Goal: Complete Application Form: Complete application form

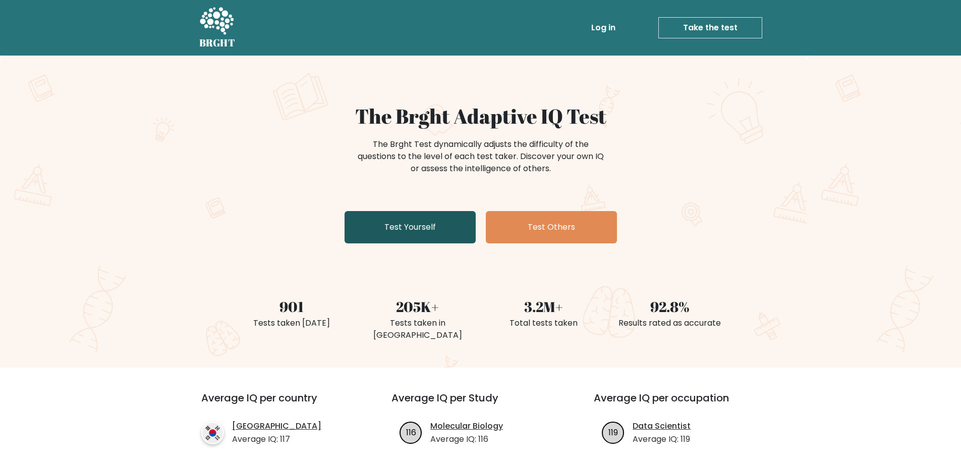
click at [445, 224] on link "Test Yourself" at bounding box center [410, 227] width 131 height 32
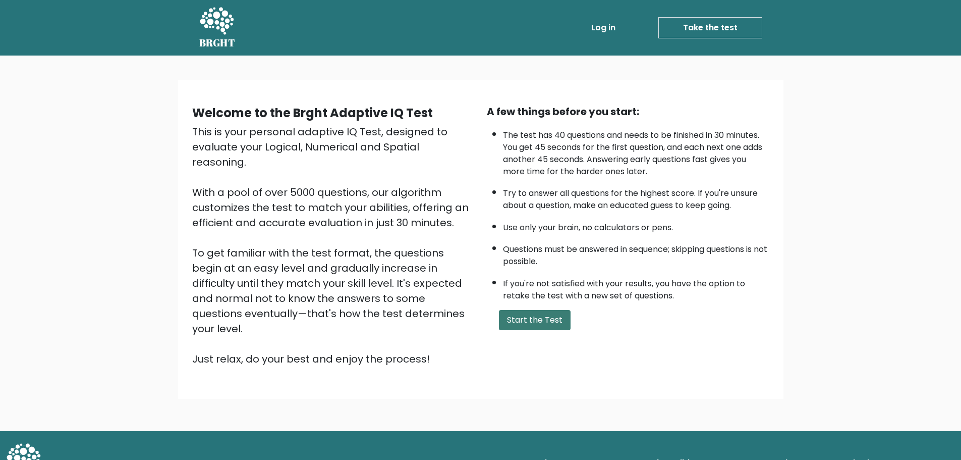
click at [536, 325] on button "Start the Test" at bounding box center [535, 320] width 72 height 20
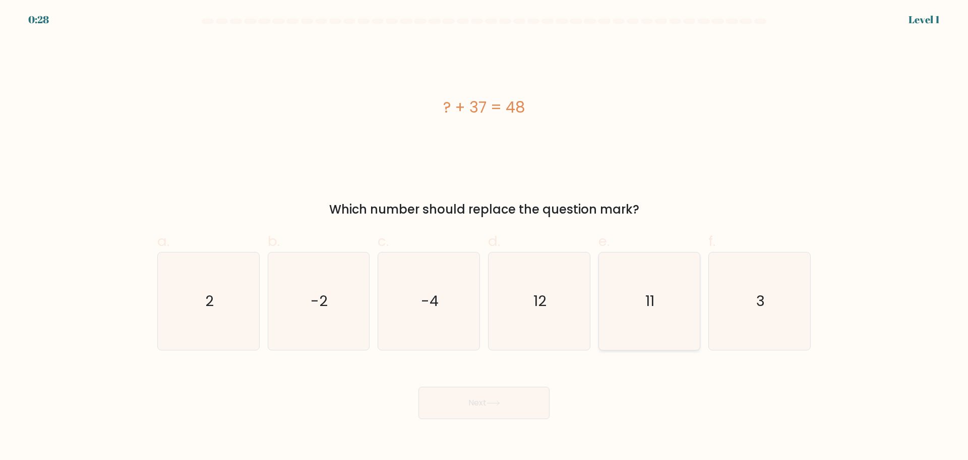
click at [653, 302] on text "11" at bounding box center [650, 301] width 9 height 20
click at [485, 237] on input "e. 11" at bounding box center [484, 233] width 1 height 7
radio input "true"
click at [549, 400] on button "Next" at bounding box center [484, 402] width 131 height 32
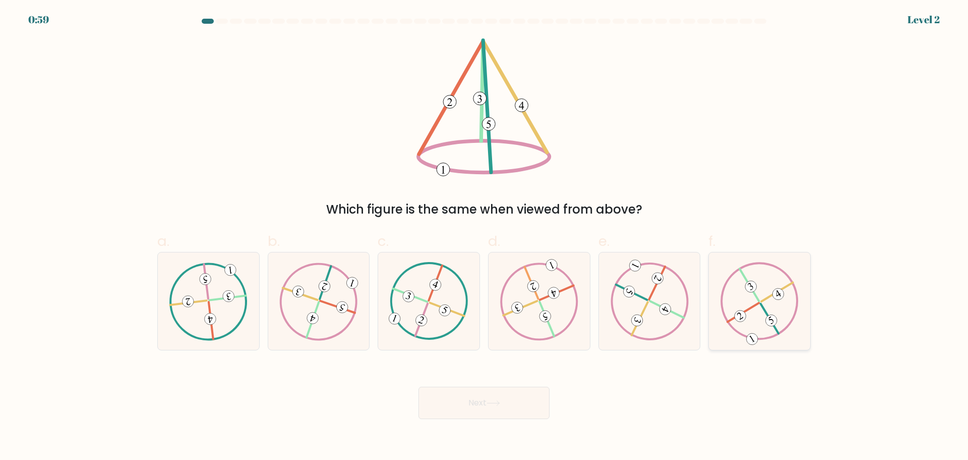
click at [767, 305] on icon at bounding box center [760, 301] width 79 height 78
click at [485, 237] on input "f." at bounding box center [484, 233] width 1 height 7
radio input "true"
click at [482, 399] on button "Next" at bounding box center [484, 402] width 131 height 32
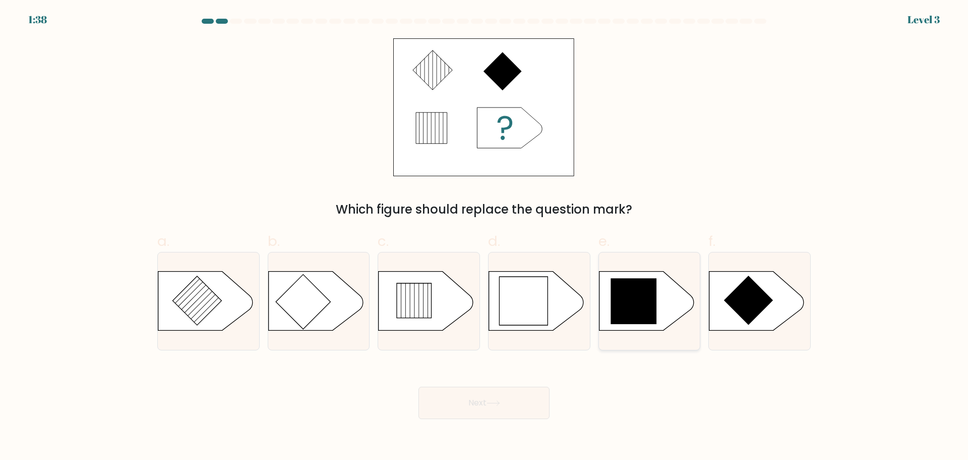
click at [639, 322] on icon at bounding box center [634, 301] width 46 height 46
click at [485, 237] on input "e." at bounding box center [484, 233] width 1 height 7
radio input "true"
click at [534, 391] on button "Next" at bounding box center [484, 402] width 131 height 32
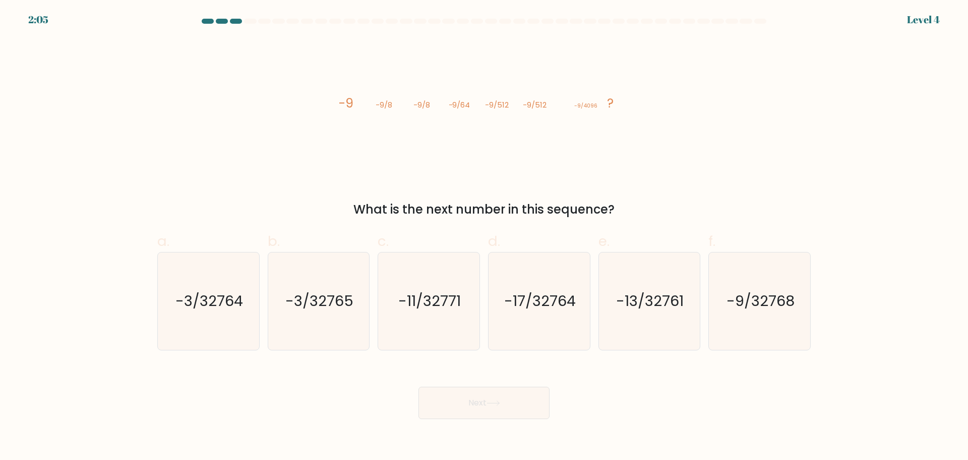
click at [888, 427] on body "2:05 Level 4" at bounding box center [484, 230] width 968 height 460
click at [772, 322] on icon "-9/32768" at bounding box center [759, 300] width 97 height 97
click at [485, 237] on input "f. -9/32768" at bounding box center [484, 233] width 1 height 7
radio input "true"
click at [525, 405] on button "Next" at bounding box center [484, 402] width 131 height 32
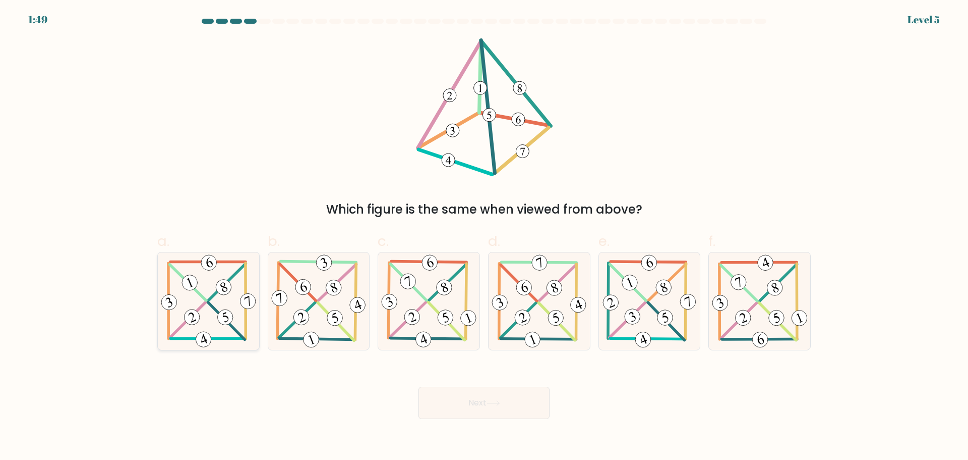
click at [224, 308] on icon at bounding box center [208, 300] width 99 height 97
click at [484, 237] on input "a." at bounding box center [484, 233] width 1 height 7
radio input "true"
click at [508, 401] on button "Next" at bounding box center [484, 402] width 131 height 32
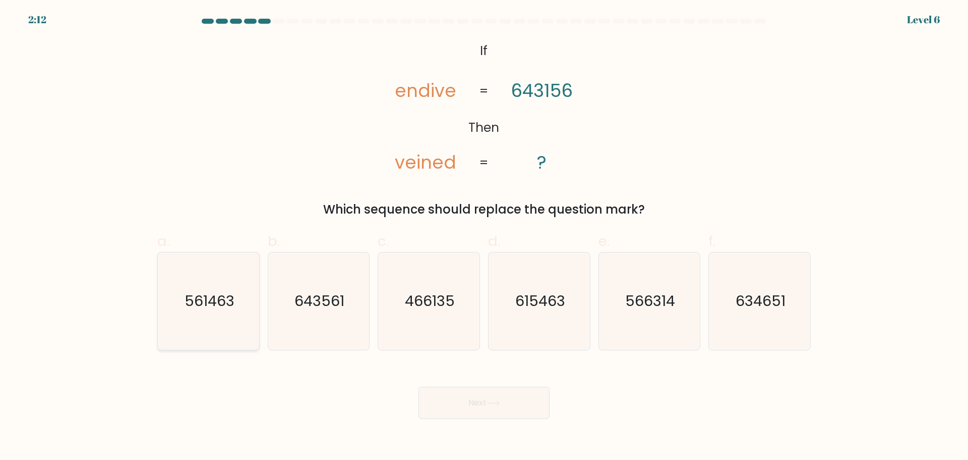
click at [190, 308] on text "561463" at bounding box center [210, 301] width 50 height 20
click at [484, 237] on input "a. 561463" at bounding box center [484, 233] width 1 height 7
radio input "true"
click at [454, 398] on button "Next" at bounding box center [484, 402] width 131 height 32
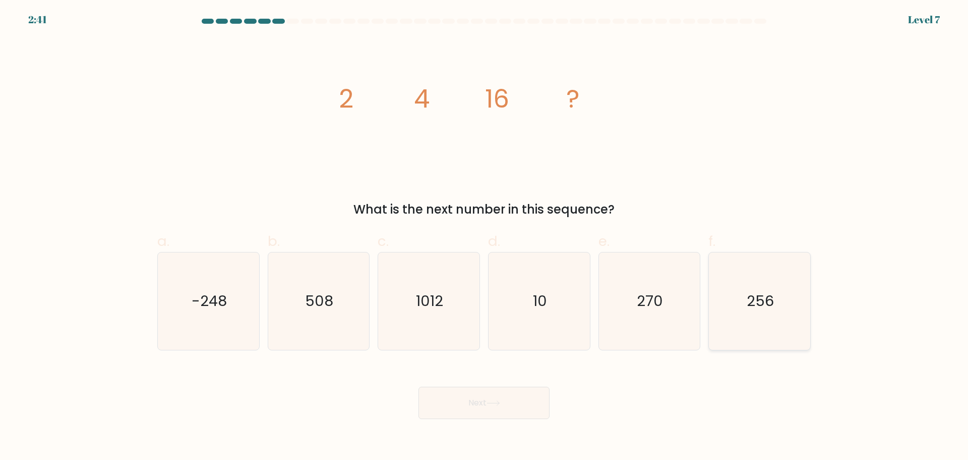
click at [761, 326] on icon "256" at bounding box center [759, 300] width 97 height 97
click at [485, 237] on input "f. 256" at bounding box center [484, 233] width 1 height 7
radio input "true"
click at [536, 391] on button "Next" at bounding box center [484, 402] width 131 height 32
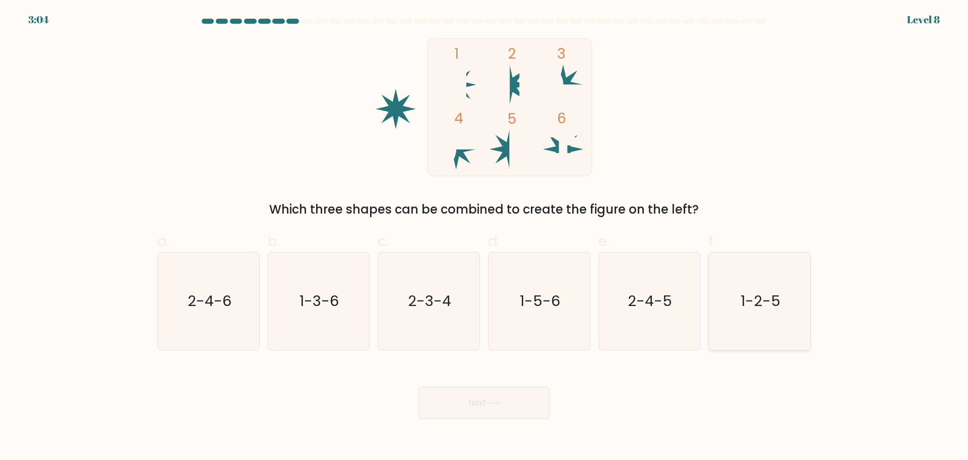
click at [754, 310] on text "1-2-5" at bounding box center [761, 301] width 40 height 20
click at [485, 237] on input "f. 1-2-5" at bounding box center [484, 233] width 1 height 7
radio input "true"
click at [528, 402] on button "Next" at bounding box center [484, 402] width 131 height 32
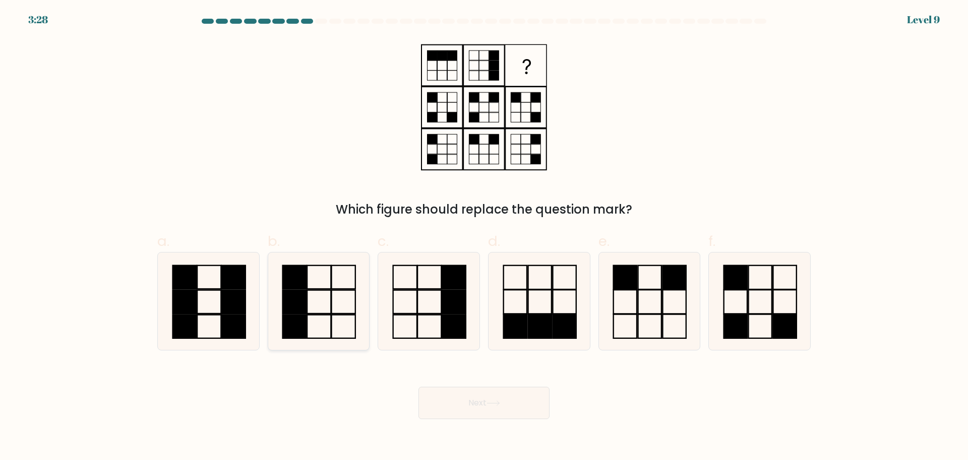
click at [324, 310] on icon at bounding box center [318, 300] width 97 height 97
click at [484, 237] on input "b." at bounding box center [484, 233] width 1 height 7
radio input "true"
click at [500, 401] on icon at bounding box center [494, 403] width 14 height 6
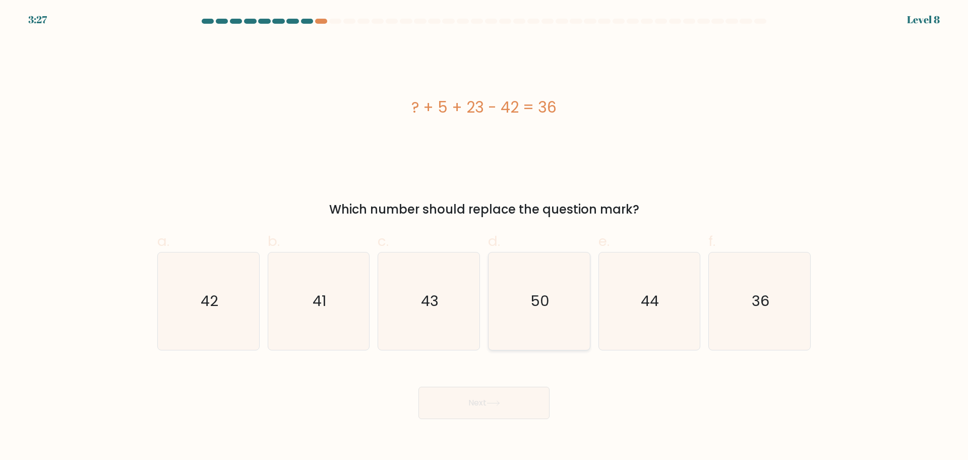
click at [562, 300] on icon "50" at bounding box center [539, 300] width 97 height 97
click at [485, 237] on input "d. 50" at bounding box center [484, 233] width 1 height 7
radio input "true"
click at [529, 424] on body "3:26 Level 8 a." at bounding box center [484, 230] width 968 height 460
click at [529, 411] on button "Next" at bounding box center [484, 402] width 131 height 32
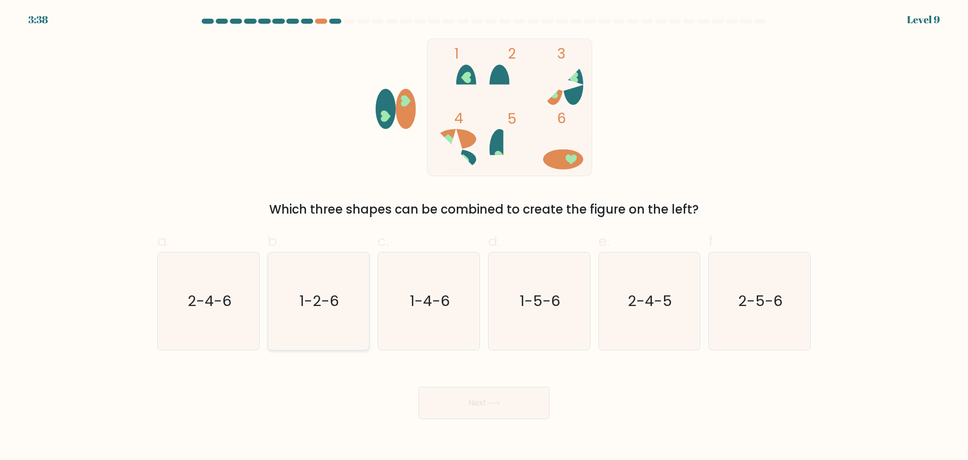
click at [300, 323] on icon "1-2-6" at bounding box center [318, 300] width 97 height 97
click at [484, 237] on input "b. 1-2-6" at bounding box center [484, 233] width 1 height 7
radio input "true"
click at [525, 407] on button "Next" at bounding box center [484, 402] width 131 height 32
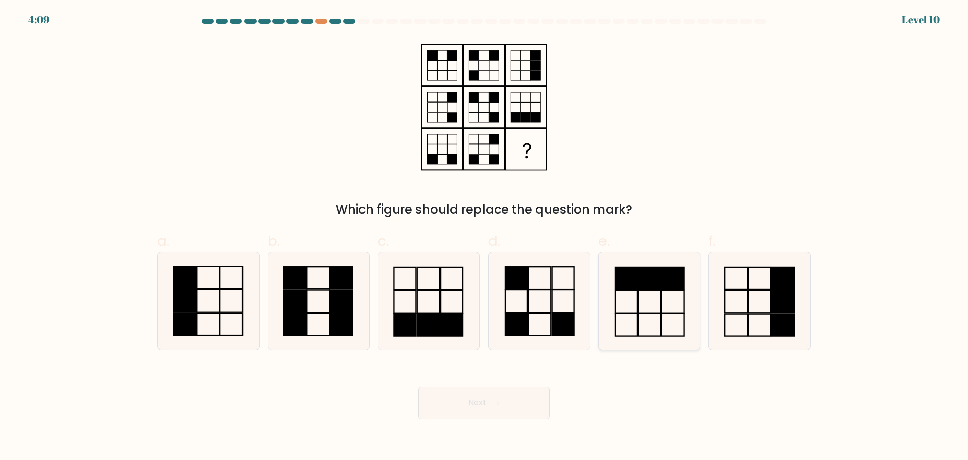
click at [688, 306] on icon at bounding box center [649, 300] width 97 height 97
click at [485, 237] on input "e." at bounding box center [484, 233] width 1 height 7
radio input "true"
click at [478, 413] on button "Next" at bounding box center [484, 402] width 131 height 32
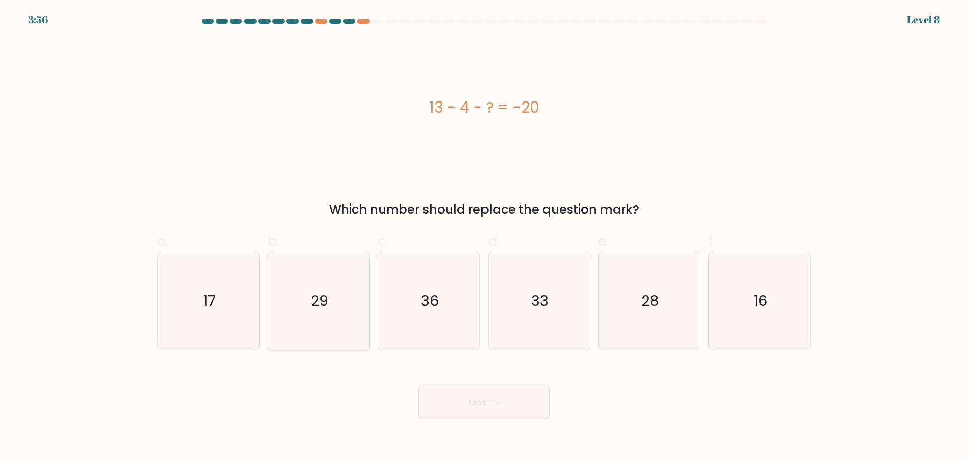
click at [304, 308] on icon "29" at bounding box center [318, 300] width 97 height 97
click at [484, 237] on input "b. 29" at bounding box center [484, 233] width 1 height 7
radio input "true"
click at [502, 419] on body "3:55 Level 8 a." at bounding box center [484, 230] width 968 height 460
click at [498, 389] on button "Next" at bounding box center [484, 402] width 131 height 32
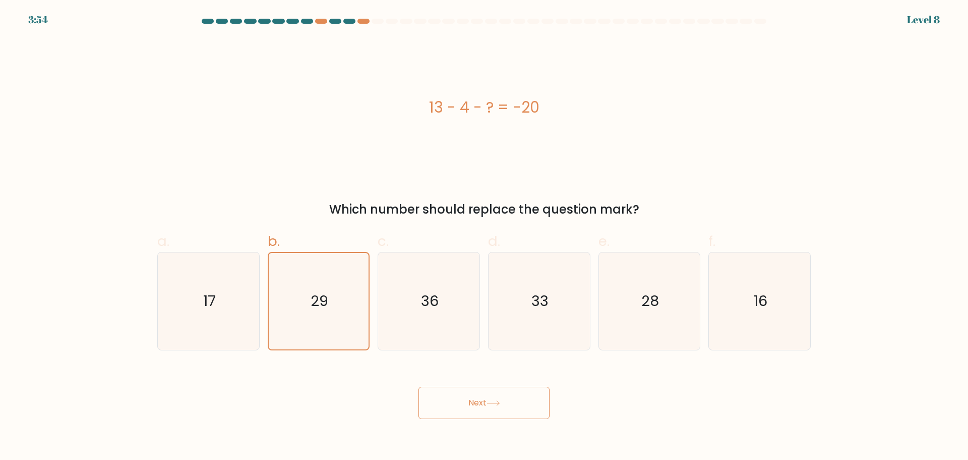
click at [498, 389] on button "Next" at bounding box center [484, 402] width 131 height 32
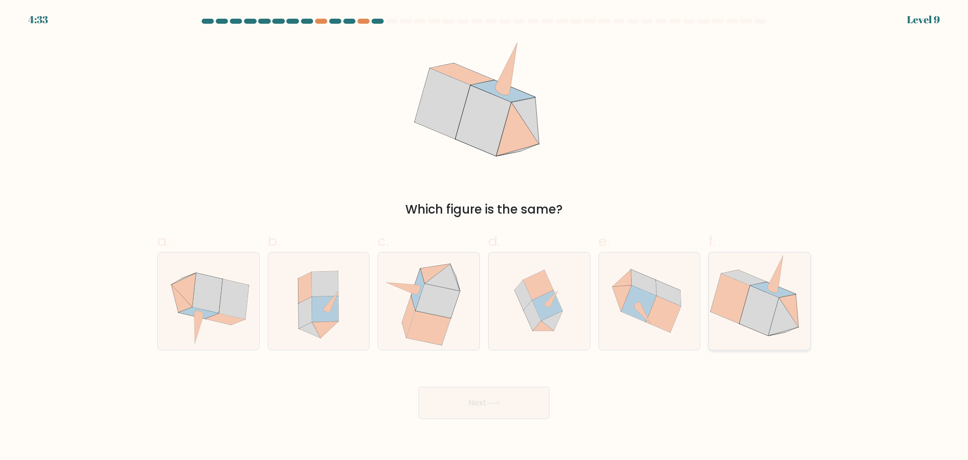
click at [764, 313] on icon at bounding box center [759, 309] width 39 height 49
click at [485, 237] on input "f." at bounding box center [484, 233] width 1 height 7
radio input "true"
click at [764, 313] on icon at bounding box center [759, 309] width 39 height 49
click at [485, 237] on input "f." at bounding box center [484, 233] width 1 height 7
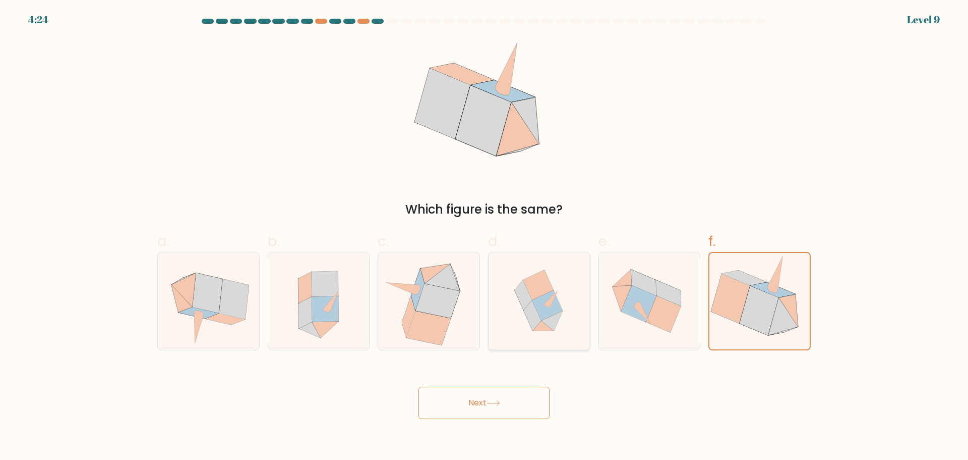
click at [556, 328] on icon at bounding box center [539, 300] width 95 height 97
click at [485, 237] on input "d." at bounding box center [484, 233] width 1 height 7
radio input "true"
click at [497, 392] on button "Next" at bounding box center [484, 402] width 131 height 32
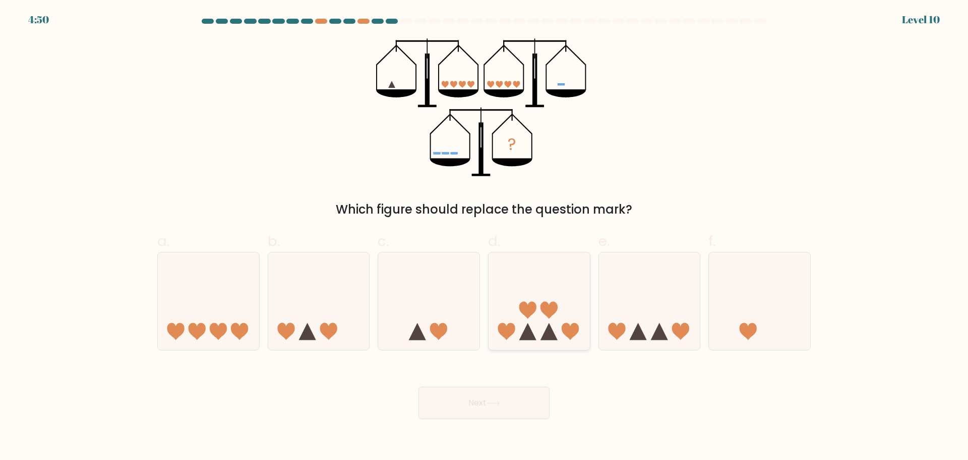
click at [548, 319] on icon at bounding box center [539, 301] width 101 height 84
click at [485, 237] on input "d." at bounding box center [484, 233] width 1 height 7
radio input "true"
click at [519, 396] on button "Next" at bounding box center [484, 402] width 131 height 32
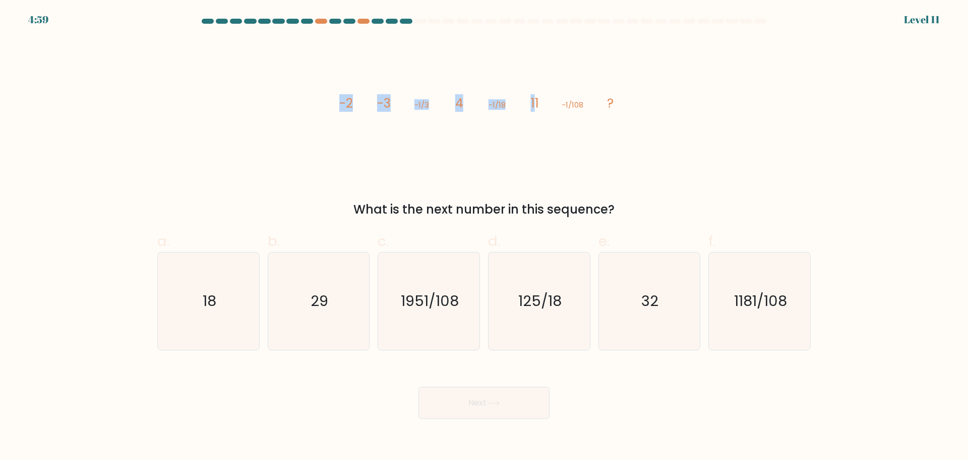
drag, startPoint x: 341, startPoint y: 106, endPoint x: 546, endPoint y: 108, distance: 205.3
click at [539, 111] on g "-2 -3 -1/3 4 -1/18 11 -1/108 ?" at bounding box center [476, 103] width 275 height 18
click at [408, 178] on div "image/svg+xml -2 -3 -1/3 4 -1/18 11 -1/108 ? What is the next number in this se…" at bounding box center [484, 128] width 666 height 180
click at [771, 148] on div "image/svg+xml -2 -3 -1/3 4 -1/18 11 -1/108 ? What is the next number in this se…" at bounding box center [484, 128] width 666 height 180
click at [189, 332] on icon "18" at bounding box center [208, 300] width 97 height 97
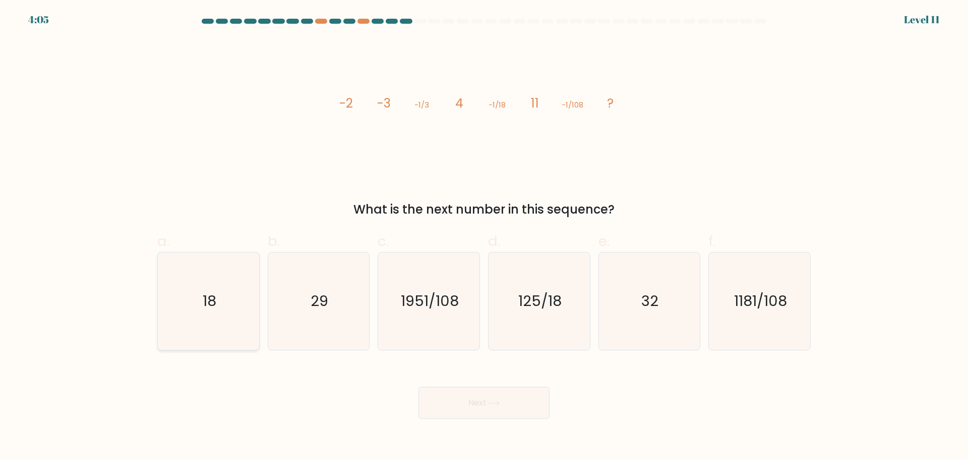
click at [484, 237] on input "a. 18" at bounding box center [484, 233] width 1 height 7
radio input "true"
click at [464, 407] on button "Next" at bounding box center [484, 402] width 131 height 32
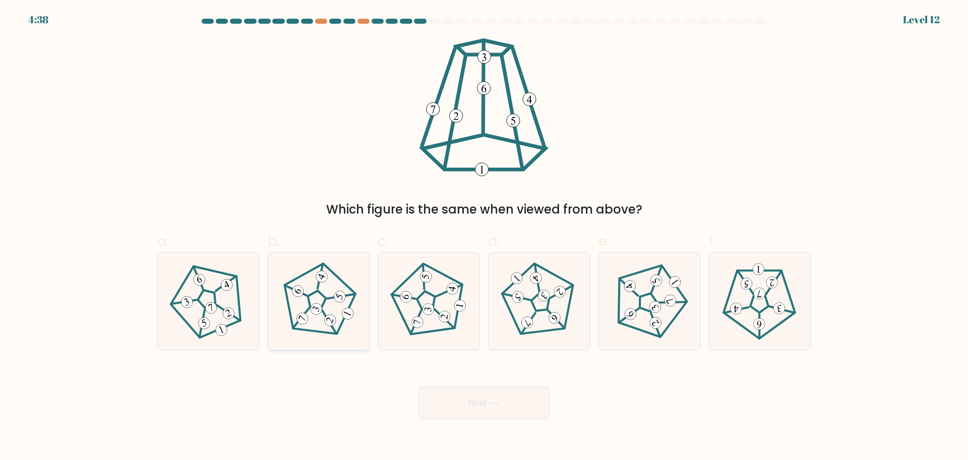
click at [339, 334] on icon at bounding box center [319, 301] width 78 height 78
click at [484, 237] on input "b." at bounding box center [484, 233] width 1 height 7
radio input "true"
click at [512, 393] on button "Next" at bounding box center [484, 402] width 131 height 32
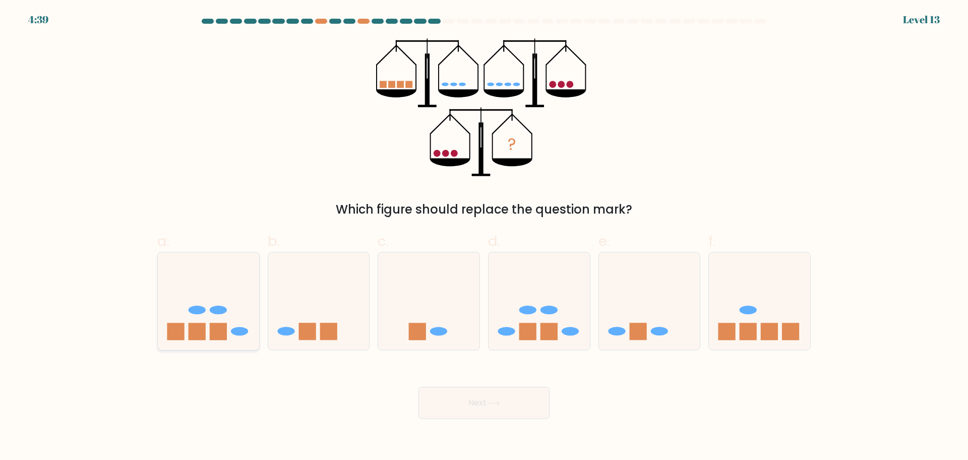
click at [247, 326] on icon at bounding box center [208, 301] width 101 height 84
click at [484, 237] on input "a." at bounding box center [484, 233] width 1 height 7
radio input "true"
click at [499, 403] on icon at bounding box center [493, 403] width 12 height 5
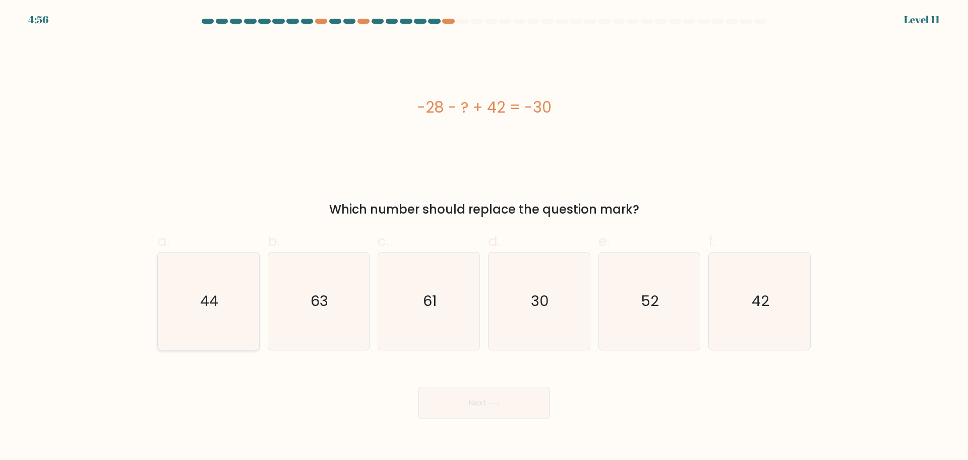
click at [220, 300] on icon "44" at bounding box center [208, 300] width 97 height 97
click at [484, 237] on input "a. 44" at bounding box center [484, 233] width 1 height 7
radio input "true"
click at [511, 406] on button "Next" at bounding box center [484, 402] width 131 height 32
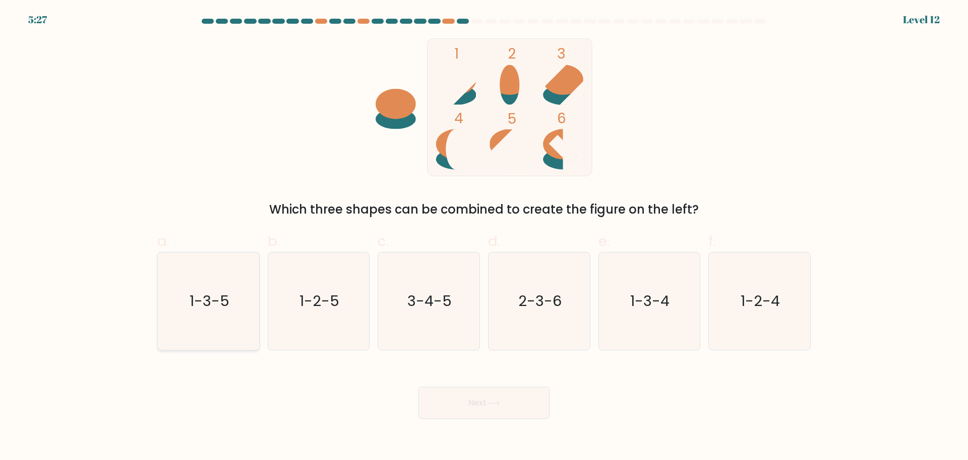
click at [226, 327] on icon "1-3-5" at bounding box center [208, 300] width 97 height 97
click at [484, 237] on input "a. 1-3-5" at bounding box center [484, 233] width 1 height 7
radio input "true"
click at [526, 412] on button "Next" at bounding box center [484, 402] width 131 height 32
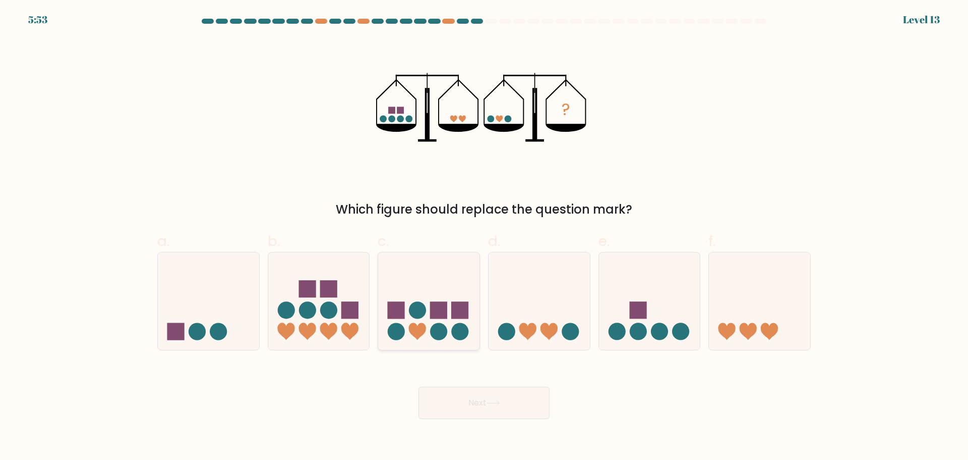
click at [465, 337] on circle at bounding box center [460, 331] width 17 height 17
click at [484, 237] on input "c." at bounding box center [484, 233] width 1 height 7
radio input "true"
click at [505, 397] on button "Next" at bounding box center [484, 402] width 131 height 32
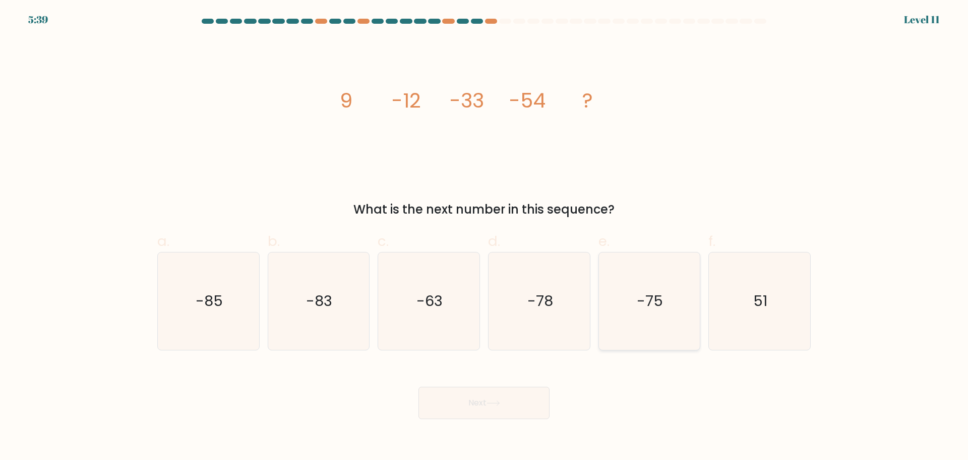
click at [636, 331] on icon "-75" at bounding box center [649, 300] width 97 height 97
click at [485, 237] on input "e. -75" at bounding box center [484, 233] width 1 height 7
radio input "true"
click at [508, 404] on button "Next" at bounding box center [484, 402] width 131 height 32
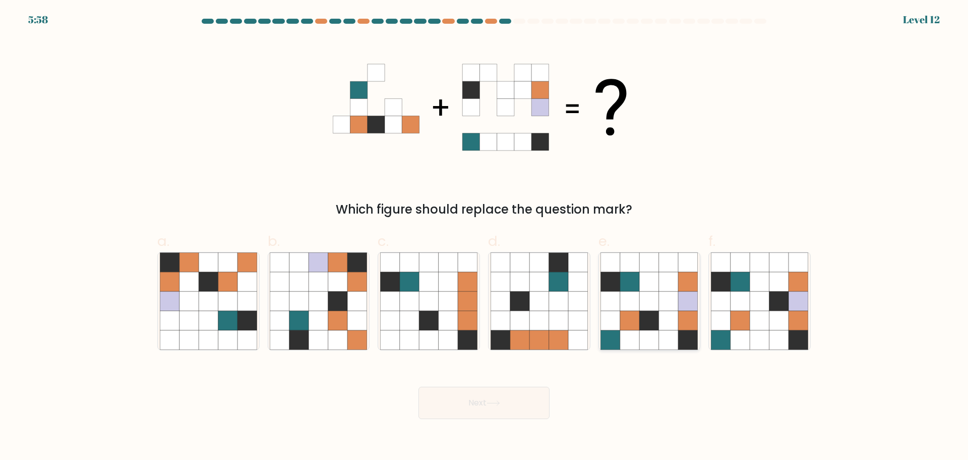
click at [632, 324] on icon at bounding box center [629, 319] width 19 height 19
click at [485, 237] on input "e." at bounding box center [484, 233] width 1 height 7
radio input "true"
click at [488, 409] on button "Next" at bounding box center [484, 402] width 131 height 32
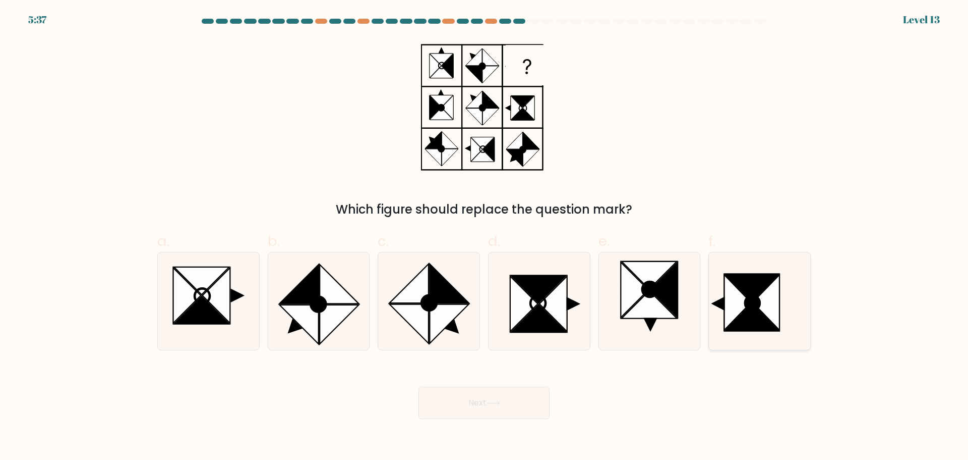
click at [762, 302] on icon at bounding box center [766, 301] width 27 height 55
click at [485, 237] on input "f." at bounding box center [484, 233] width 1 height 7
radio input "true"
click at [494, 402] on icon at bounding box center [494, 403] width 14 height 6
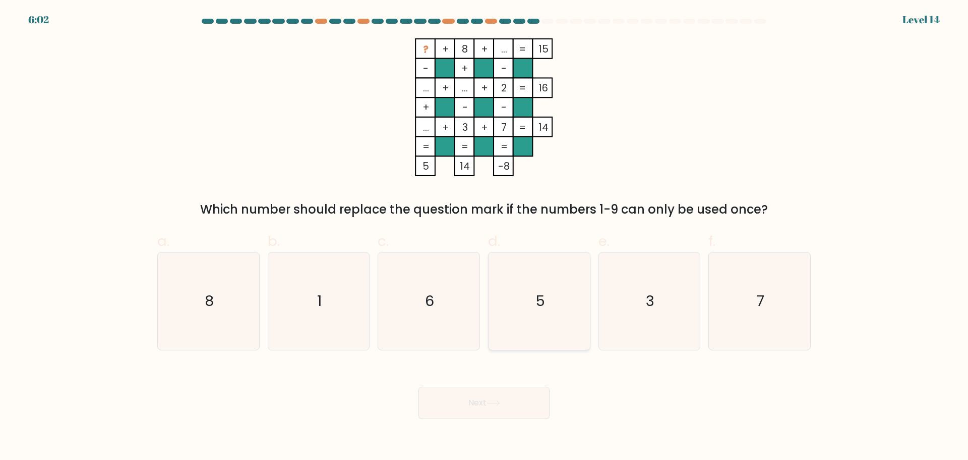
click at [534, 304] on icon "5" at bounding box center [539, 300] width 97 height 97
click at [485, 237] on input "d. 5" at bounding box center [484, 233] width 1 height 7
radio input "true"
click at [516, 414] on button "Next" at bounding box center [484, 402] width 131 height 32
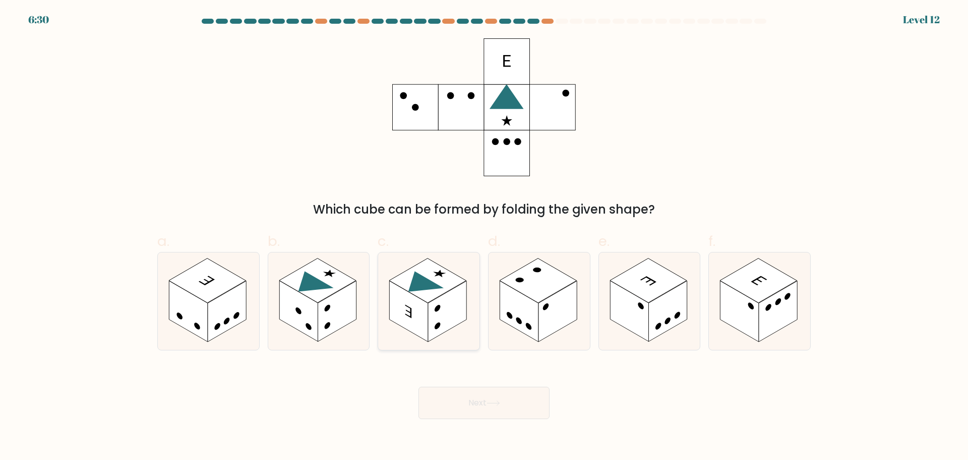
click at [438, 304] on rect at bounding box center [447, 310] width 38 height 61
click at [484, 237] on input "c." at bounding box center [484, 233] width 1 height 7
radio input "true"
click at [515, 400] on button "Next" at bounding box center [484, 402] width 131 height 32
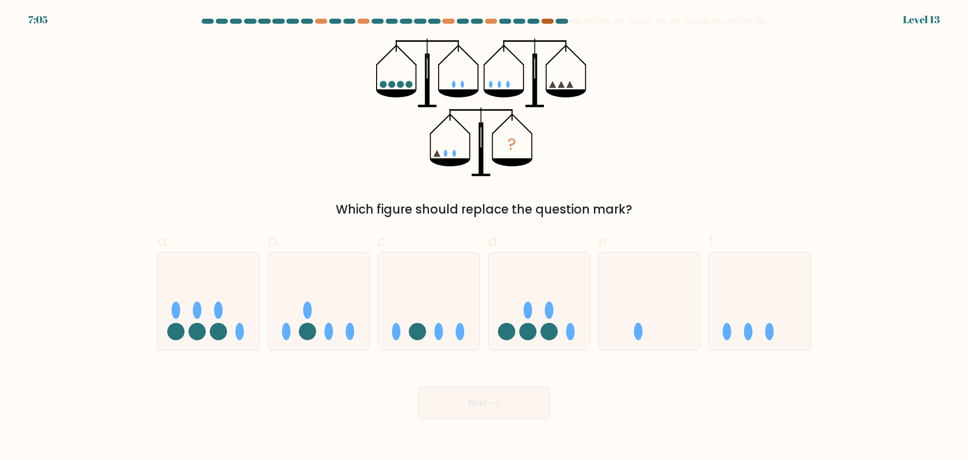
click at [548, 23] on div at bounding box center [548, 21] width 12 height 5
click at [555, 336] on circle at bounding box center [549, 331] width 17 height 17
click at [485, 237] on input "d." at bounding box center [484, 233] width 1 height 7
radio input "true"
click at [519, 410] on button "Next" at bounding box center [484, 402] width 131 height 32
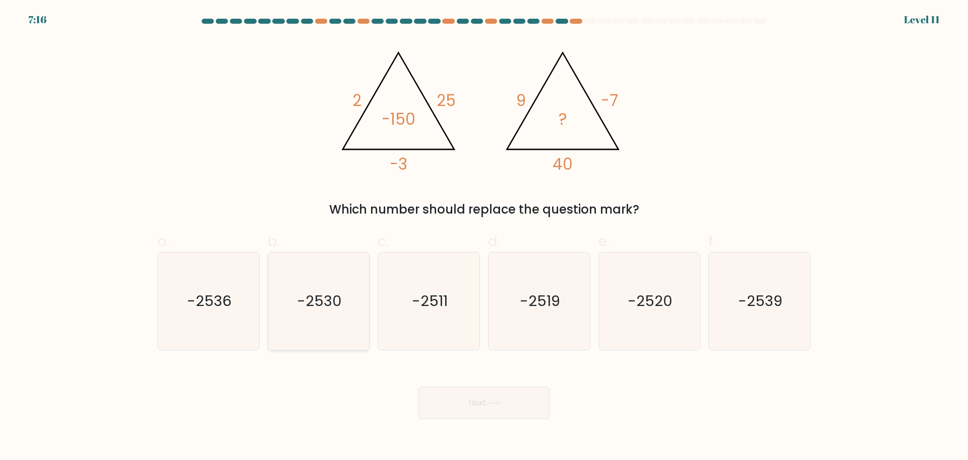
click at [339, 266] on icon "-2530" at bounding box center [318, 300] width 97 height 97
click at [484, 237] on input "b. -2530" at bounding box center [484, 233] width 1 height 7
radio input "true"
click at [449, 398] on button "Next" at bounding box center [484, 402] width 131 height 32
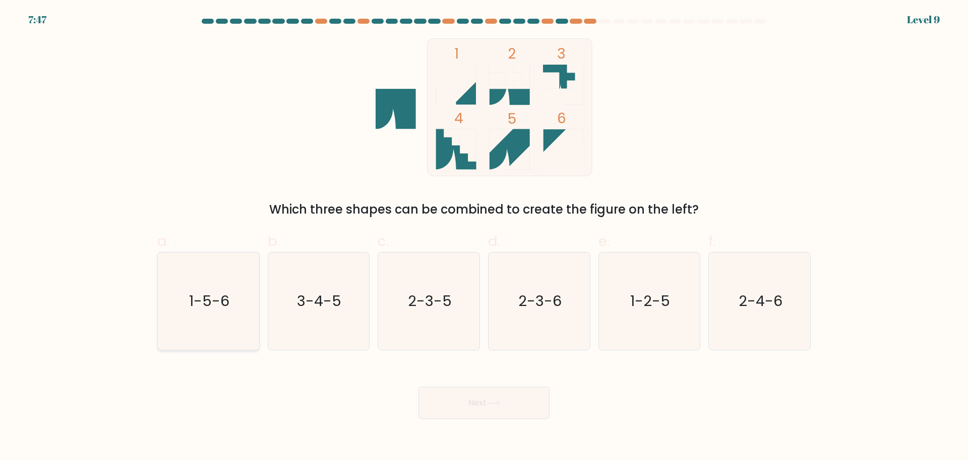
click at [218, 315] on icon "1-5-6" at bounding box center [208, 300] width 97 height 97
click at [484, 237] on input "a. 1-5-6" at bounding box center [484, 233] width 1 height 7
radio input "true"
click at [469, 402] on button "Next" at bounding box center [484, 402] width 131 height 32
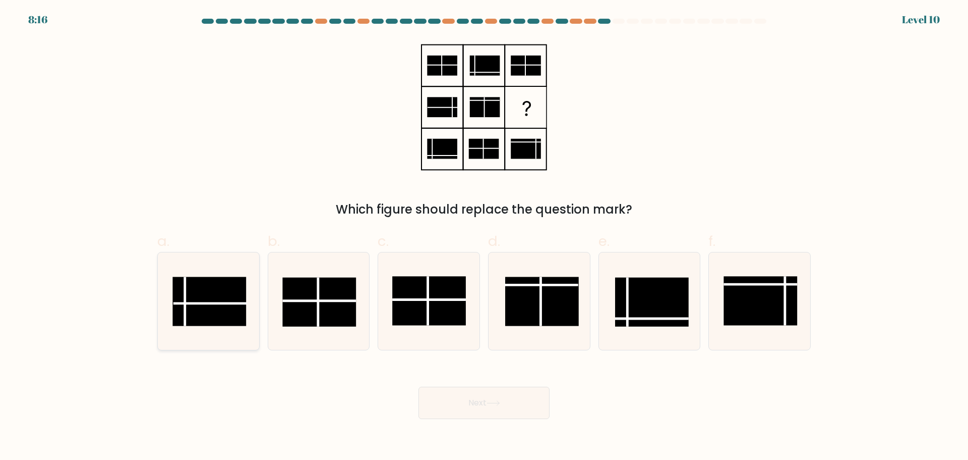
click at [227, 299] on rect at bounding box center [210, 300] width 74 height 49
click at [484, 237] on input "a." at bounding box center [484, 233] width 1 height 7
radio input "true"
click at [511, 403] on button "Next" at bounding box center [484, 402] width 131 height 32
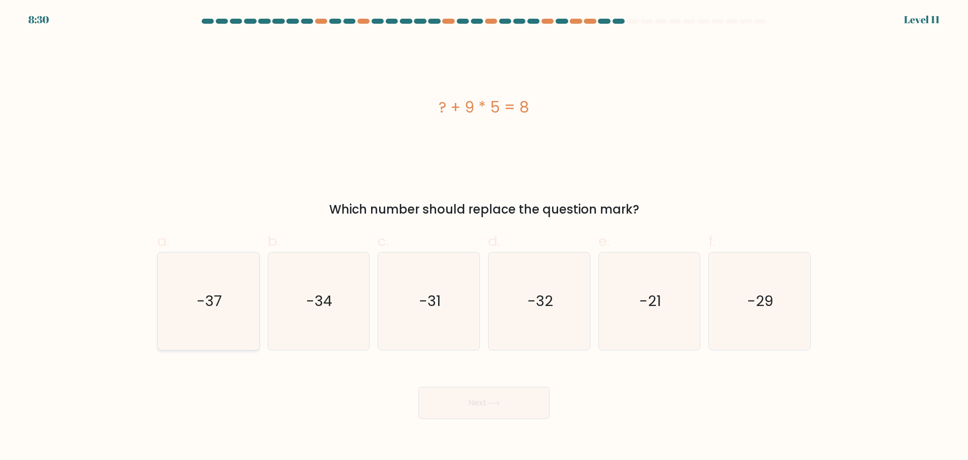
click at [244, 310] on icon "-37" at bounding box center [208, 300] width 97 height 97
click at [484, 237] on input "a. -37" at bounding box center [484, 233] width 1 height 7
radio input "true"
click at [509, 410] on button "Next" at bounding box center [484, 402] width 131 height 32
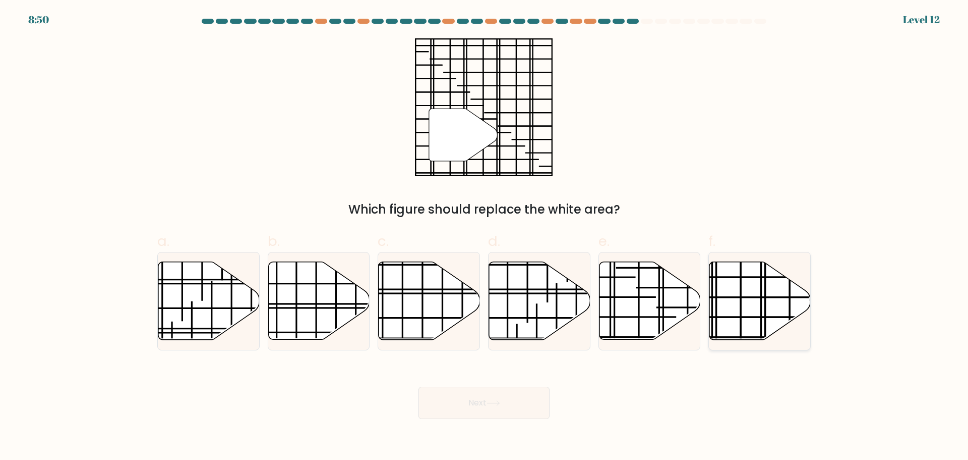
click at [763, 308] on icon at bounding box center [760, 300] width 101 height 78
click at [485, 237] on input "f." at bounding box center [484, 233] width 1 height 7
radio input "true"
click at [527, 395] on button "Next" at bounding box center [484, 402] width 131 height 32
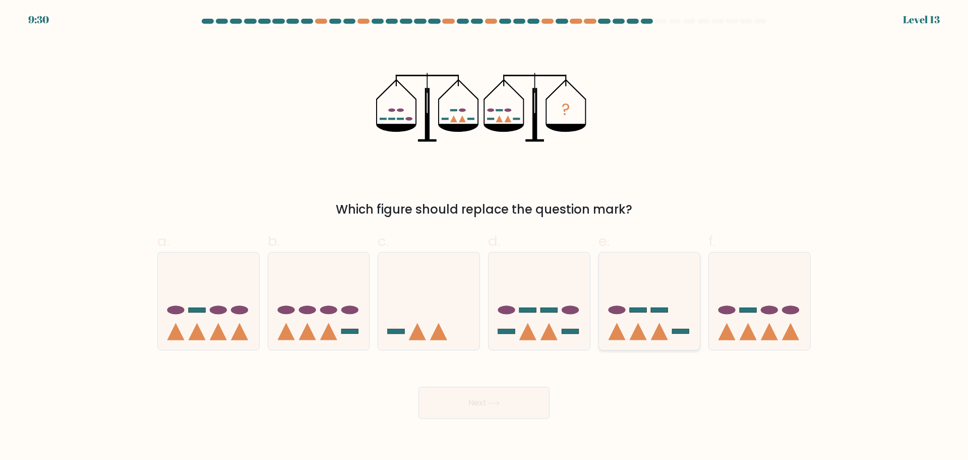
click at [688, 280] on icon at bounding box center [649, 301] width 101 height 84
click at [485, 237] on input "e." at bounding box center [484, 233] width 1 height 7
radio input "true"
click at [483, 410] on button "Next" at bounding box center [484, 402] width 131 height 32
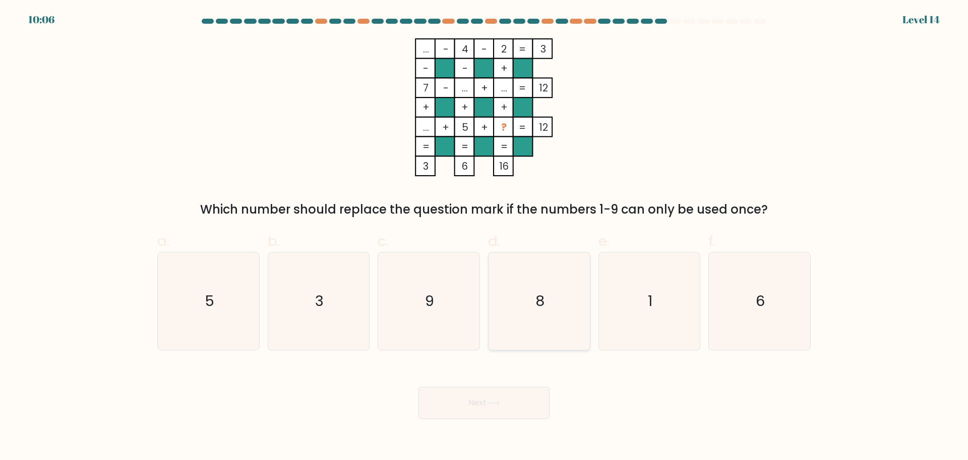
click at [568, 310] on icon "8" at bounding box center [539, 300] width 97 height 97
click at [485, 237] on input "d. 8" at bounding box center [484, 233] width 1 height 7
radio input "true"
click at [754, 321] on icon "6" at bounding box center [759, 300] width 97 height 97
click at [485, 237] on input "f. 6" at bounding box center [484, 233] width 1 height 7
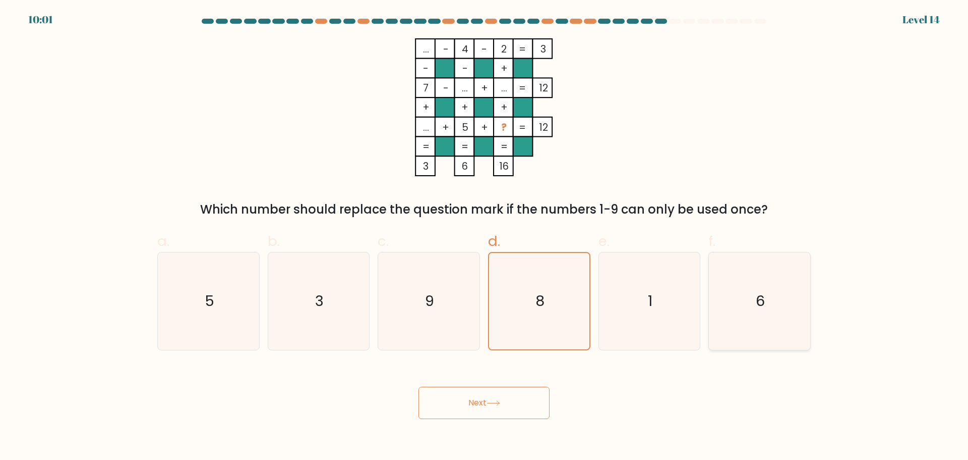
radio input "true"
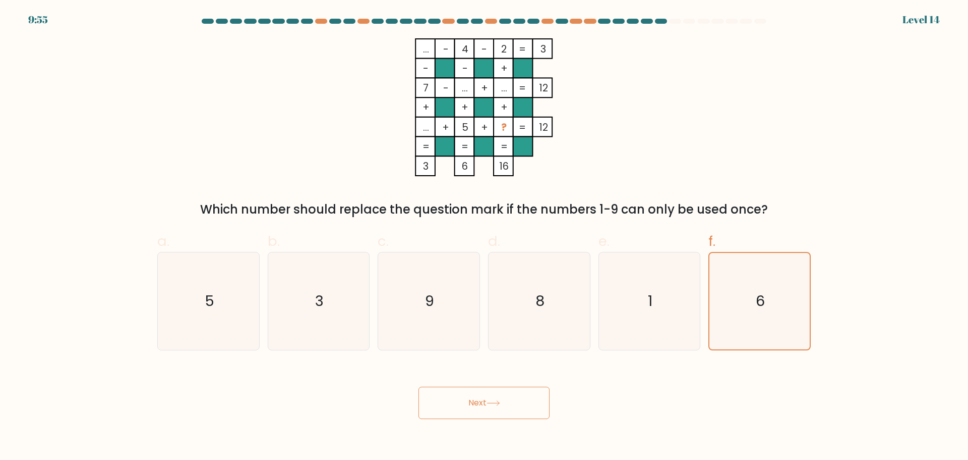
click at [489, 395] on button "Next" at bounding box center [484, 402] width 131 height 32
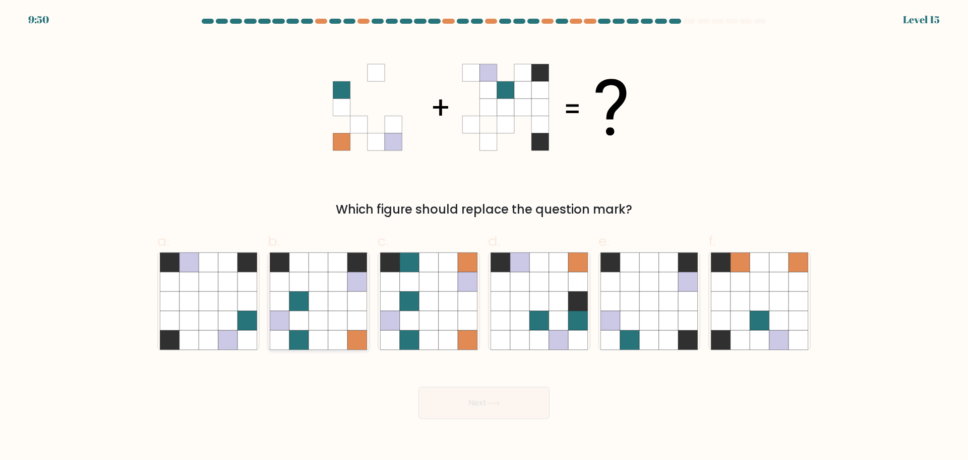
click at [296, 268] on icon at bounding box center [299, 261] width 19 height 19
click at [484, 237] on input "b." at bounding box center [484, 233] width 1 height 7
radio input "true"
click at [529, 400] on button "Next" at bounding box center [484, 402] width 131 height 32
click at [516, 394] on button "Next" at bounding box center [484, 402] width 131 height 32
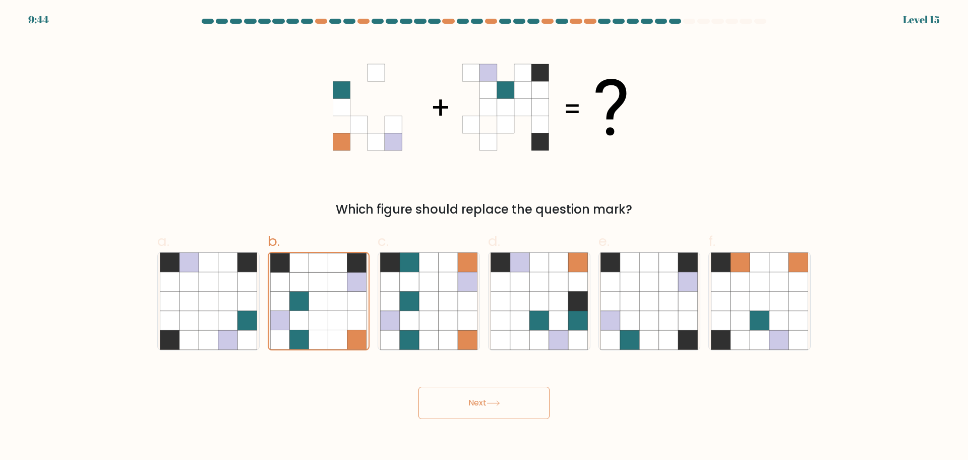
click at [490, 404] on icon at bounding box center [494, 403] width 14 height 6
click at [324, 319] on icon at bounding box center [318, 319] width 19 height 19
click at [484, 237] on input "b." at bounding box center [484, 233] width 1 height 7
click at [475, 413] on button "Next" at bounding box center [484, 402] width 131 height 32
click at [495, 416] on button "Next" at bounding box center [484, 402] width 131 height 32
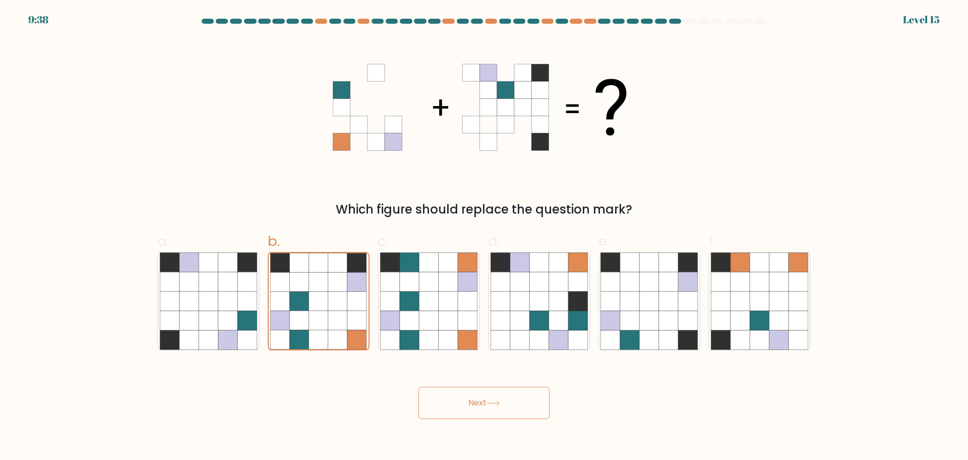
click at [496, 408] on button "Next" at bounding box center [484, 402] width 131 height 32
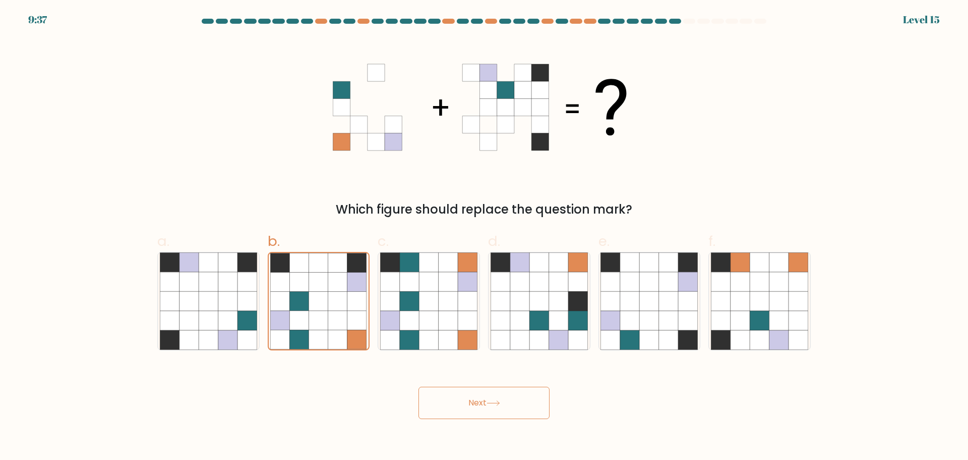
click at [496, 408] on button "Next" at bounding box center [484, 402] width 131 height 32
click at [714, 91] on div "Which figure should replace the question mark?" at bounding box center [484, 128] width 666 height 180
click at [573, 278] on icon at bounding box center [577, 280] width 19 height 19
click at [485, 237] on input "d." at bounding box center [484, 233] width 1 height 7
radio input "true"
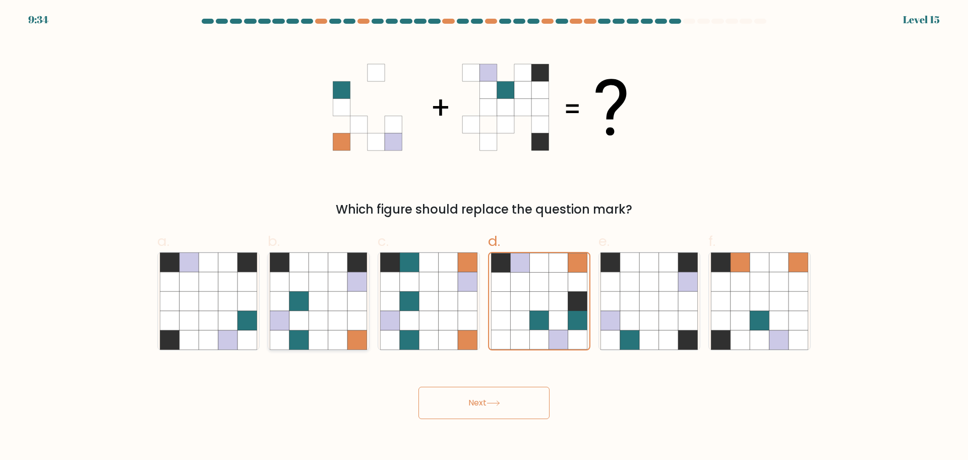
drag, startPoint x: 372, startPoint y: 286, endPoint x: 363, endPoint y: 287, distance: 9.1
click at [371, 286] on div "b." at bounding box center [319, 290] width 110 height 119
click at [340, 287] on icon at bounding box center [337, 280] width 19 height 19
click at [484, 237] on input "b." at bounding box center [484, 233] width 1 height 7
radio input "true"
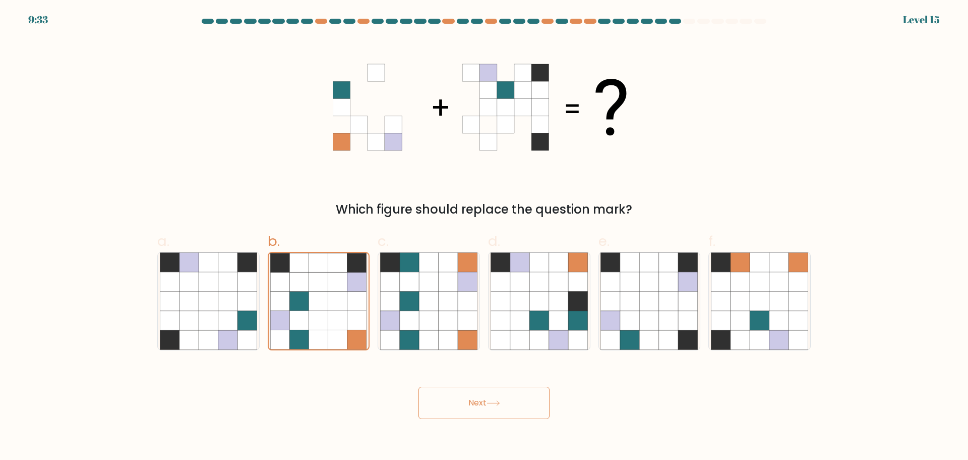
click at [443, 400] on button "Next" at bounding box center [484, 402] width 131 height 32
click at [485, 411] on button "Next" at bounding box center [484, 402] width 131 height 32
click at [494, 403] on icon at bounding box center [494, 403] width 14 height 6
drag, startPoint x: 494, startPoint y: 403, endPoint x: 468, endPoint y: 403, distance: 25.7
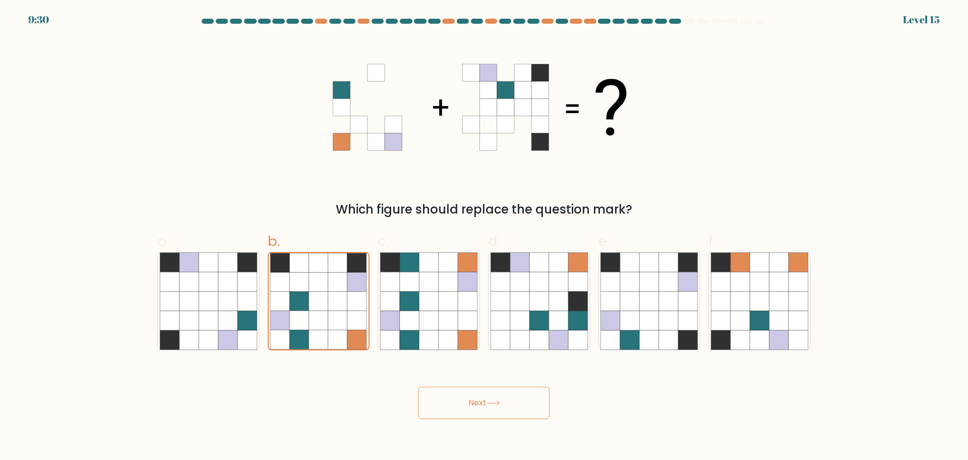
click at [468, 403] on button "Next" at bounding box center [484, 402] width 131 height 32
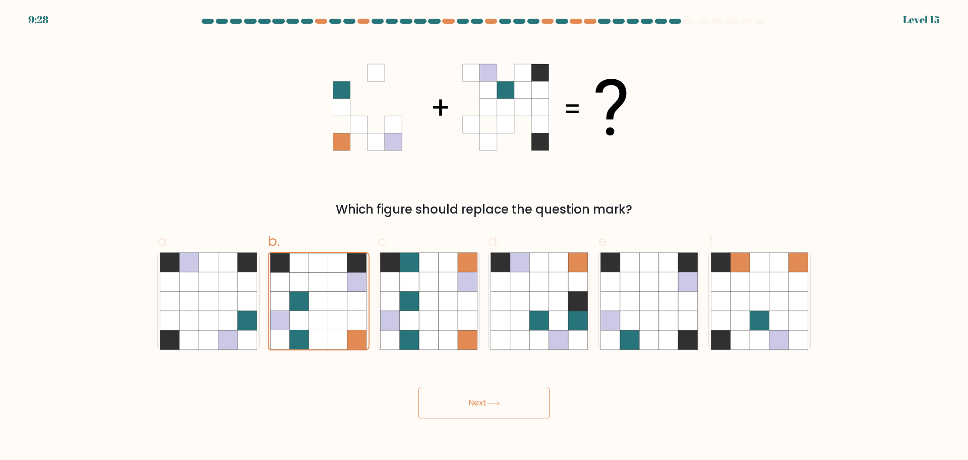
click at [468, 403] on button "Next" at bounding box center [484, 402] width 131 height 32
click at [255, 317] on icon at bounding box center [247, 319] width 19 height 19
click at [484, 237] on input "a." at bounding box center [484, 233] width 1 height 7
radio input "true"
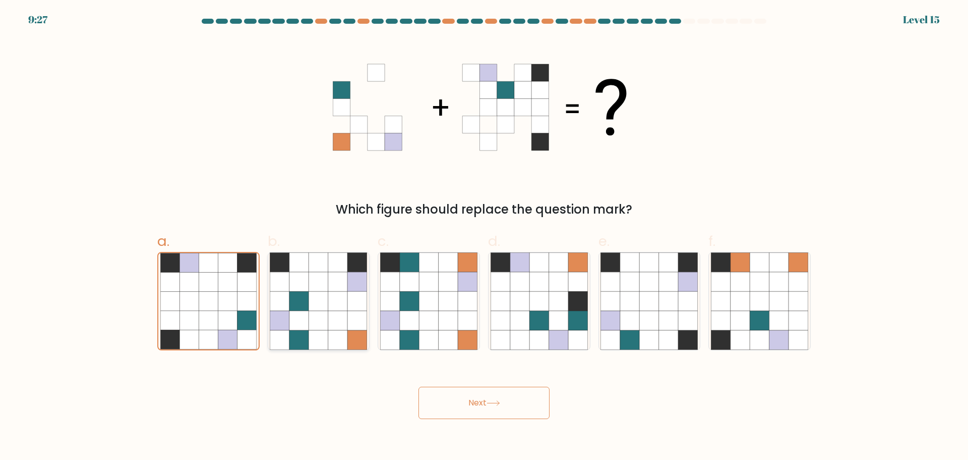
click at [350, 317] on icon at bounding box center [357, 319] width 19 height 19
click at [484, 237] on input "b." at bounding box center [484, 233] width 1 height 7
radio input "true"
click at [452, 315] on icon at bounding box center [448, 319] width 19 height 19
click at [484, 237] on input "c." at bounding box center [484, 233] width 1 height 7
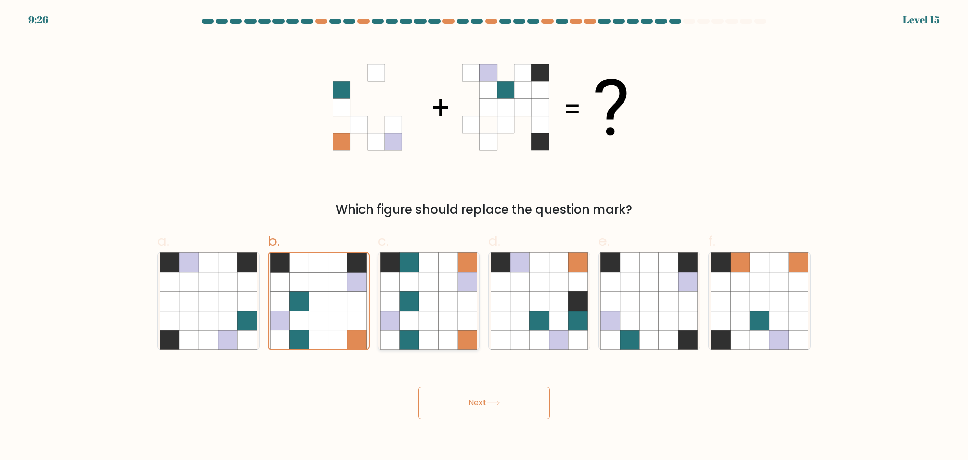
radio input "true"
click at [541, 320] on icon at bounding box center [539, 319] width 19 height 19
click at [485, 237] on input "d." at bounding box center [484, 233] width 1 height 7
radio input "true"
click at [647, 323] on icon at bounding box center [649, 319] width 19 height 19
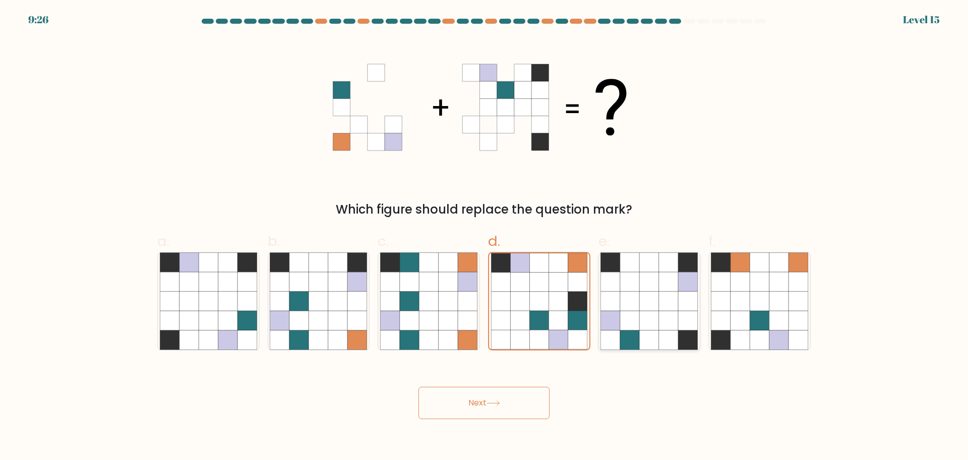
click at [485, 237] on input "e." at bounding box center [484, 233] width 1 height 7
radio input "true"
click at [755, 320] on icon at bounding box center [759, 319] width 19 height 19
click at [485, 237] on input "f." at bounding box center [484, 233] width 1 height 7
radio input "true"
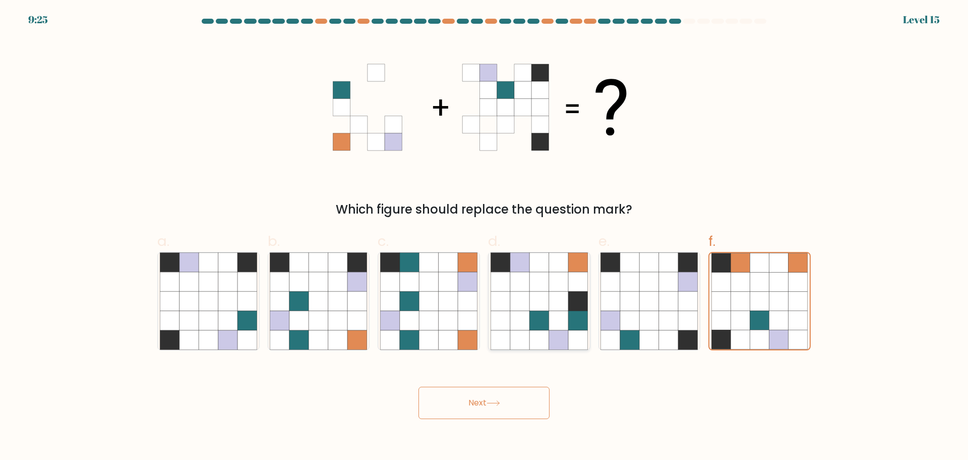
click at [488, 319] on div at bounding box center [539, 301] width 102 height 98
click at [485, 237] on input "d." at bounding box center [484, 233] width 1 height 7
radio input "true"
click at [339, 319] on icon at bounding box center [337, 319] width 19 height 19
click at [484, 237] on input "b." at bounding box center [484, 233] width 1 height 7
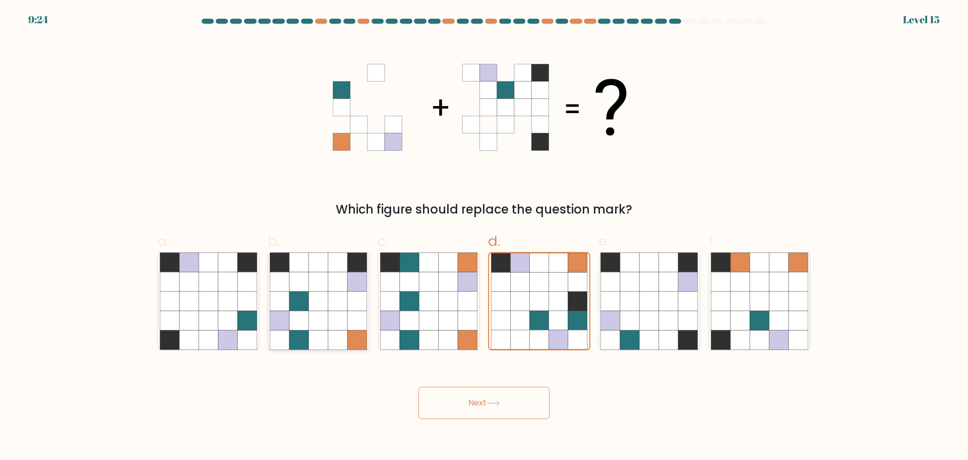
radio input "true"
click at [483, 405] on button "Next" at bounding box center [484, 402] width 131 height 32
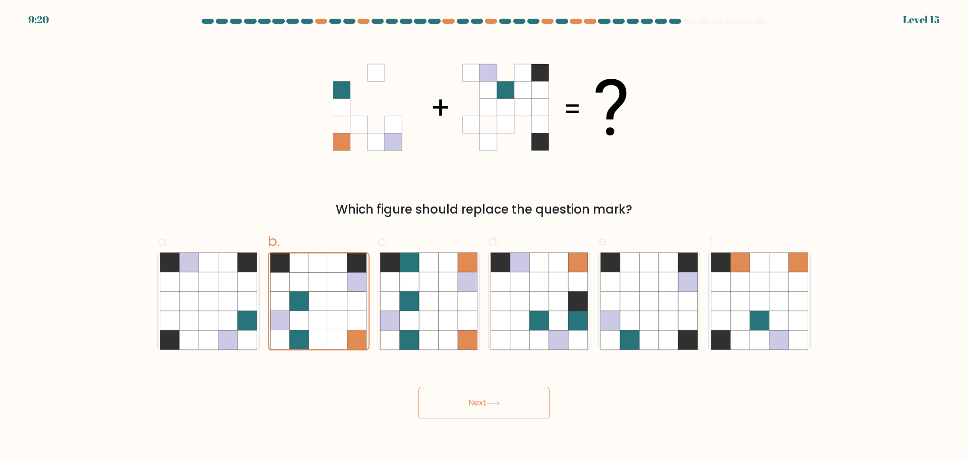
click at [483, 405] on button "Next" at bounding box center [484, 402] width 131 height 32
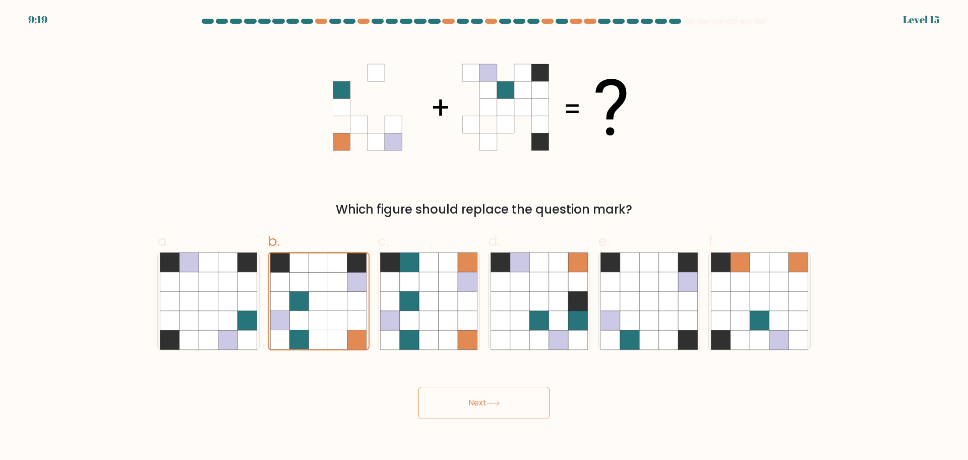
click at [483, 405] on button "Next" at bounding box center [484, 402] width 131 height 32
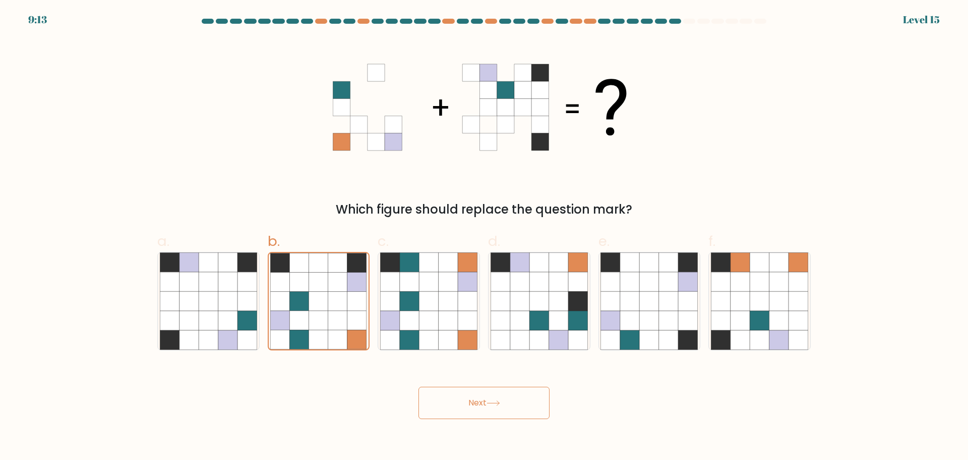
click at [468, 404] on button "Next" at bounding box center [484, 402] width 131 height 32
click at [453, 391] on button "Next" at bounding box center [484, 402] width 131 height 32
click at [451, 401] on button "Next" at bounding box center [484, 402] width 131 height 32
click at [541, 293] on icon at bounding box center [539, 300] width 19 height 19
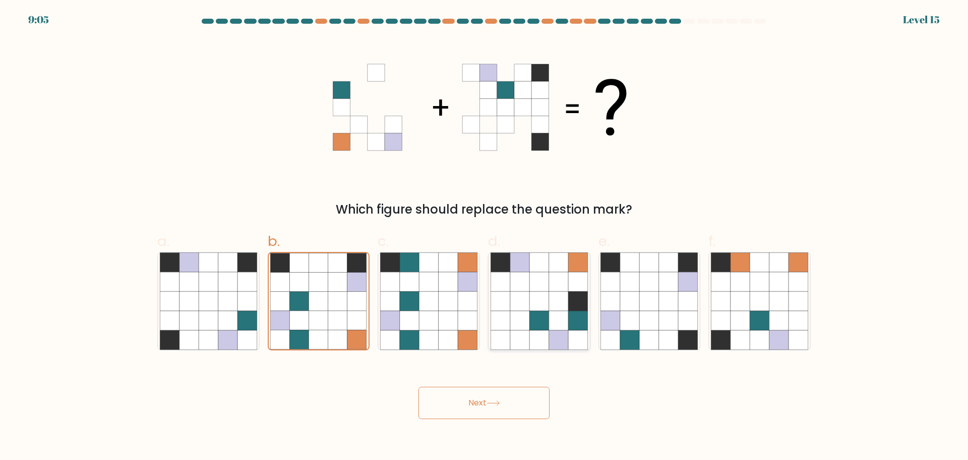
click at [485, 237] on input "d." at bounding box center [484, 233] width 1 height 7
radio input "true"
click at [475, 395] on button "Next" at bounding box center [484, 402] width 131 height 32
click at [315, 297] on icon at bounding box center [318, 300] width 19 height 19
click at [484, 237] on input "b." at bounding box center [484, 233] width 1 height 7
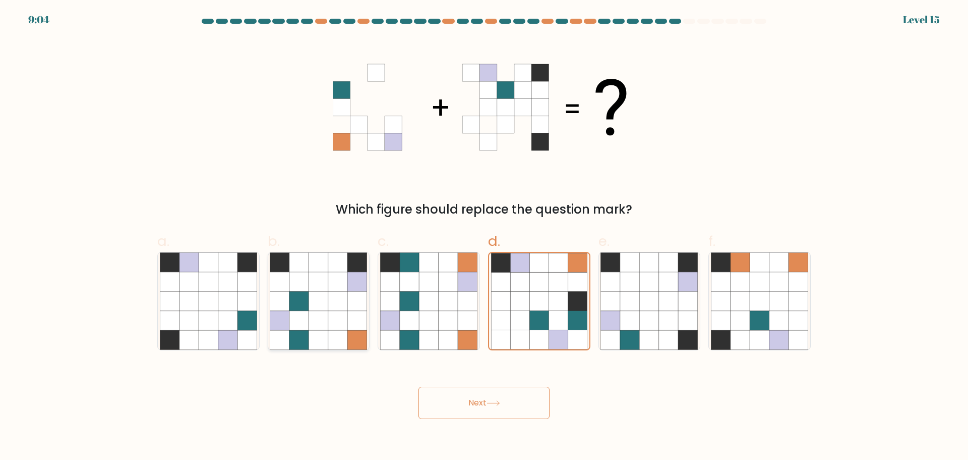
radio input "true"
click at [461, 407] on button "Next" at bounding box center [484, 402] width 131 height 32
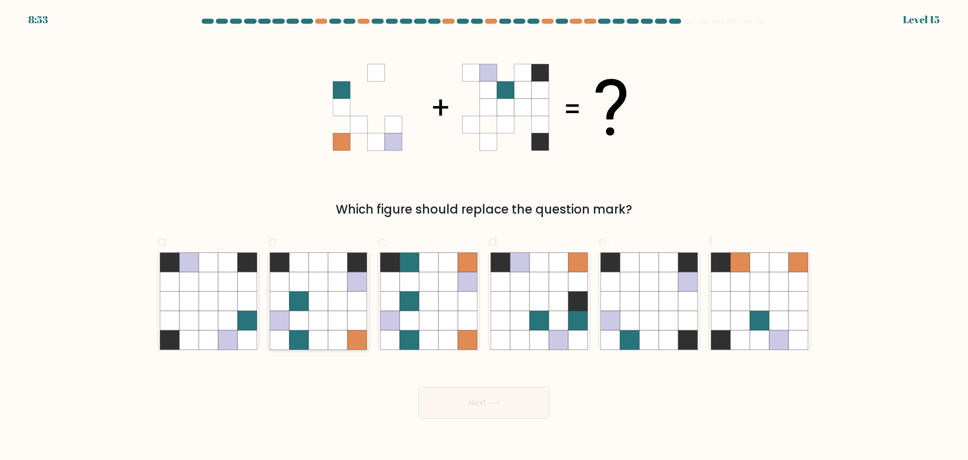
click at [316, 332] on icon at bounding box center [318, 339] width 19 height 19
click at [484, 237] on input "b." at bounding box center [484, 233] width 1 height 7
radio input "true"
click at [444, 412] on button "Next" at bounding box center [484, 402] width 131 height 32
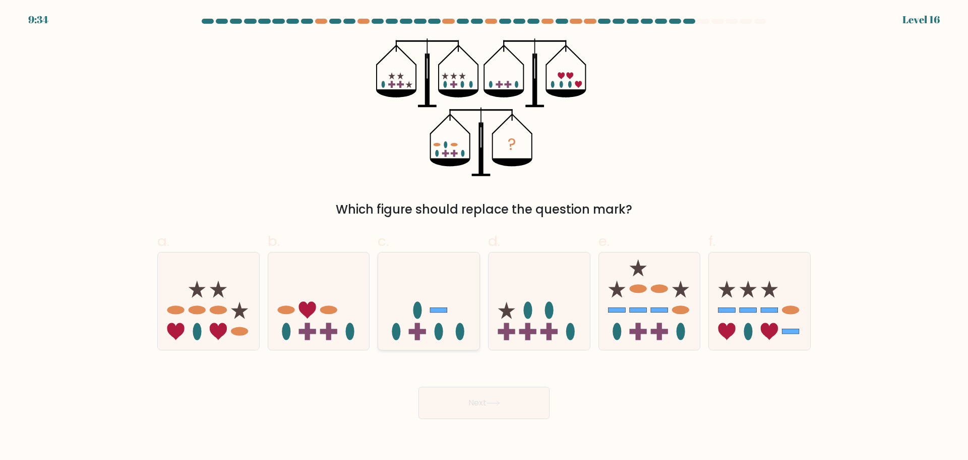
click at [455, 313] on icon at bounding box center [428, 301] width 101 height 84
click at [484, 237] on input "c." at bounding box center [484, 233] width 1 height 7
radio input "true"
click at [539, 410] on button "Next" at bounding box center [484, 402] width 131 height 32
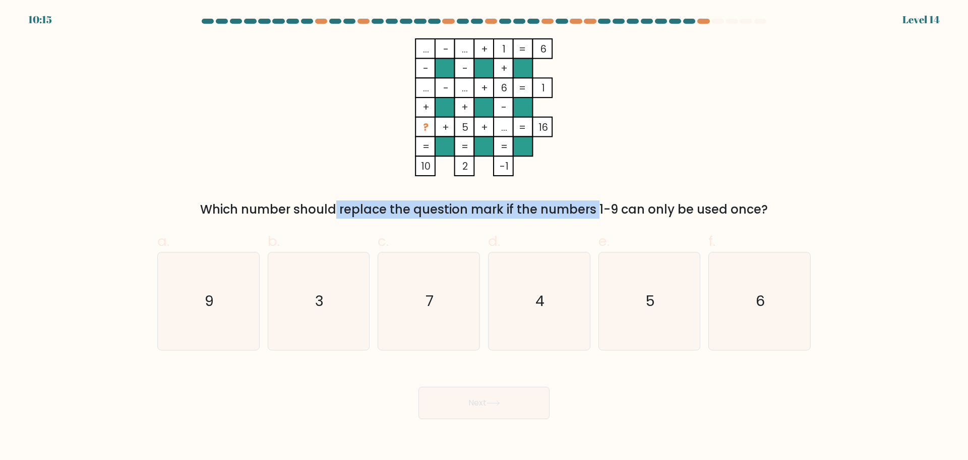
drag, startPoint x: 242, startPoint y: 209, endPoint x: 509, endPoint y: 213, distance: 267.4
click at [509, 213] on div "Which number should replace the question mark if the numbers 1-9 can only be us…" at bounding box center [484, 209] width 642 height 18
click at [524, 216] on div "Which number should replace the question mark if the numbers 1-9 can only be us…" at bounding box center [484, 209] width 642 height 18
click at [760, 317] on icon "6" at bounding box center [759, 300] width 97 height 97
click at [485, 237] on input "f. 6" at bounding box center [484, 233] width 1 height 7
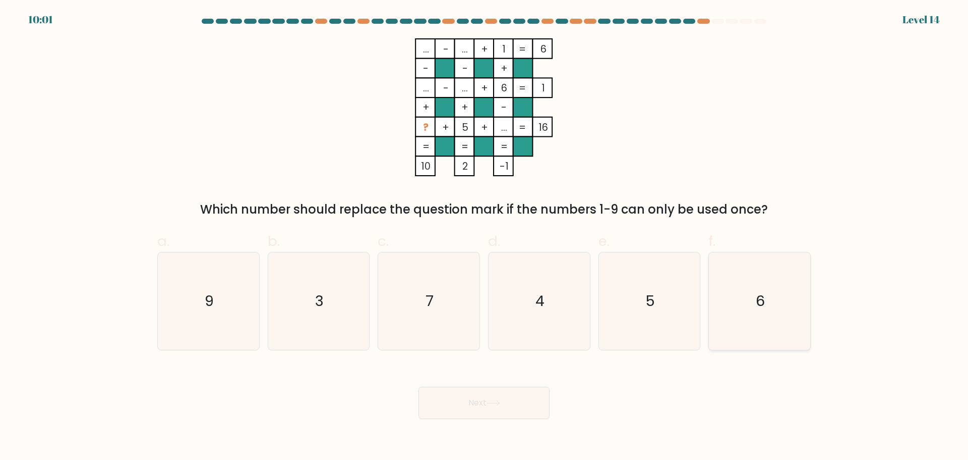
radio input "true"
click at [483, 407] on button "Next" at bounding box center [484, 402] width 131 height 32
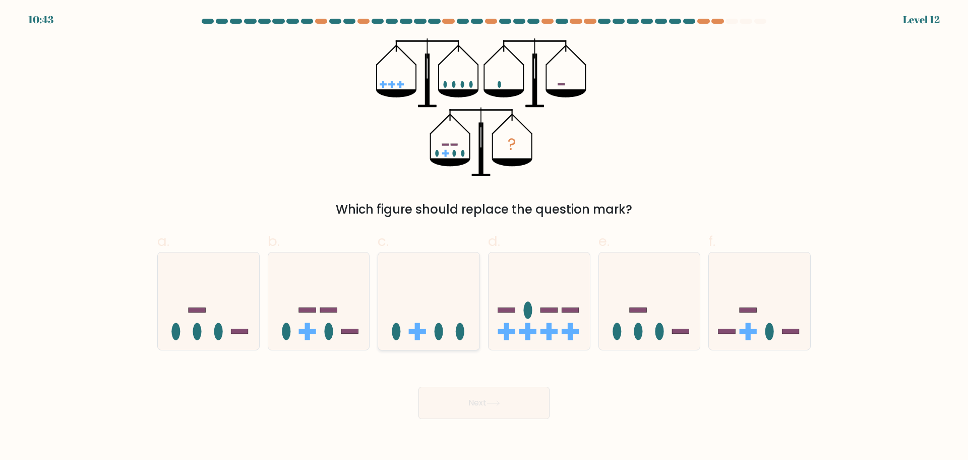
click at [427, 305] on icon at bounding box center [428, 301] width 101 height 84
click at [484, 237] on input "c." at bounding box center [484, 233] width 1 height 7
radio input "true"
click at [469, 404] on button "Next" at bounding box center [484, 402] width 131 height 32
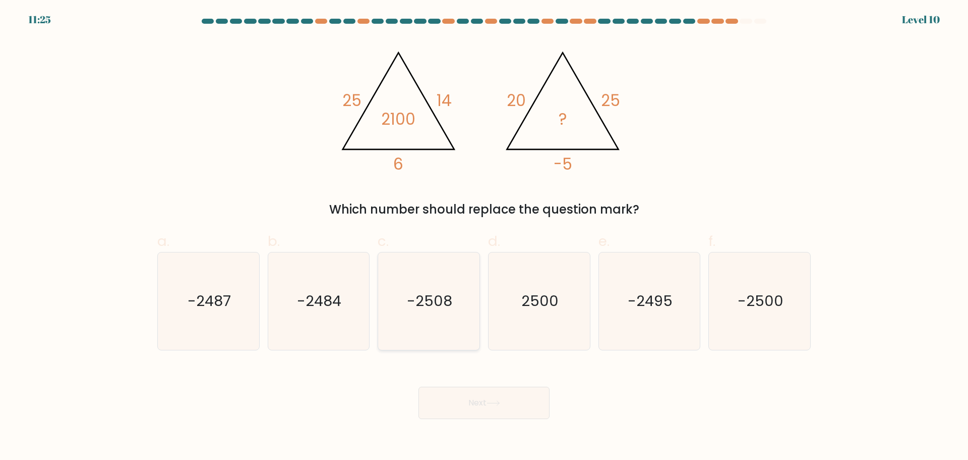
click at [435, 329] on icon "-2508" at bounding box center [428, 300] width 97 height 97
click at [484, 237] on input "c. -2508" at bounding box center [484, 233] width 1 height 7
radio input "true"
click at [512, 394] on button "Next" at bounding box center [484, 402] width 131 height 32
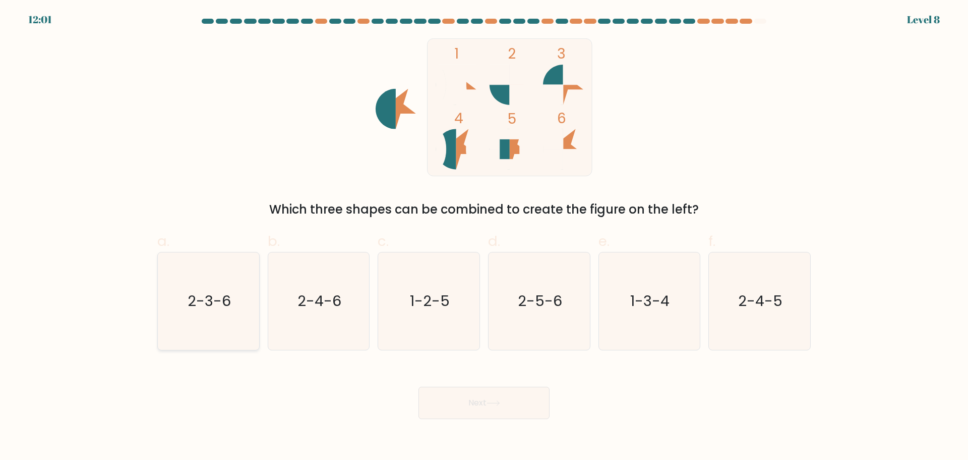
click at [202, 317] on icon "2-3-6" at bounding box center [208, 300] width 97 height 97
click at [484, 237] on input "a. 2-3-6" at bounding box center [484, 233] width 1 height 7
radio input "true"
click at [463, 415] on button "Next" at bounding box center [484, 402] width 131 height 32
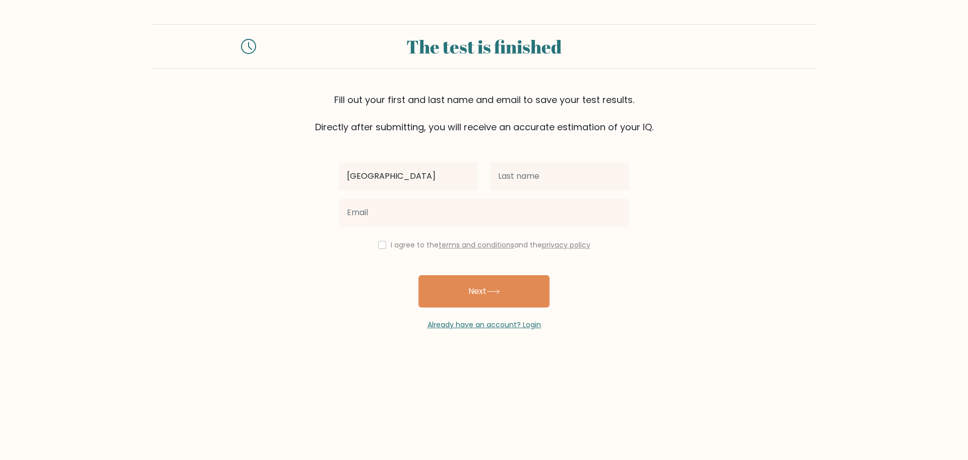
type input "[GEOGRAPHIC_DATA]"
type input "[PERSON_NAME]"
click at [378, 241] on input "checkbox" at bounding box center [382, 245] width 8 height 8
checkbox input "true"
click at [419, 275] on button "Next" at bounding box center [484, 291] width 131 height 32
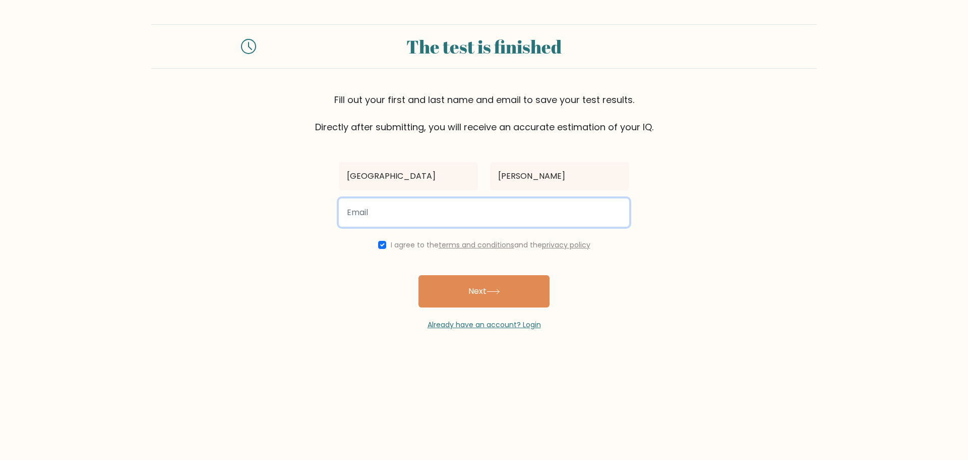
click at [419, 218] on input "email" at bounding box center [484, 212] width 291 height 28
type input "genevaencina@gmail.com"
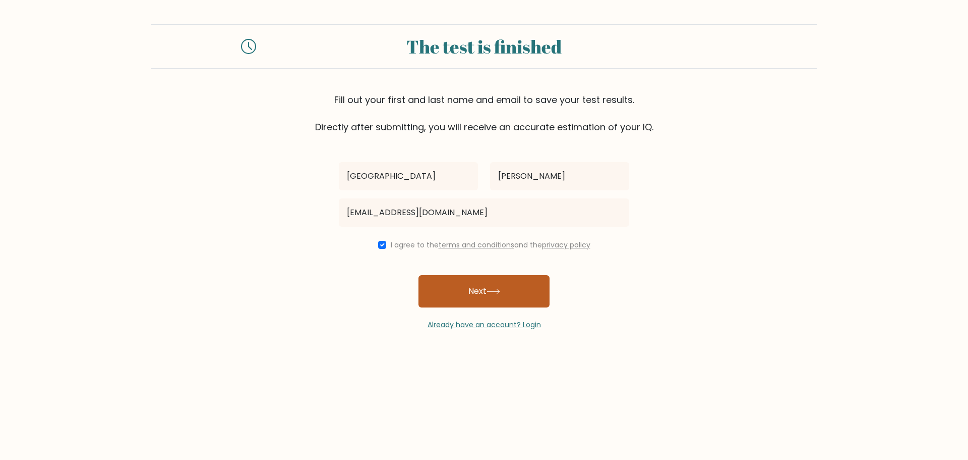
click at [520, 285] on button "Next" at bounding box center [484, 291] width 131 height 32
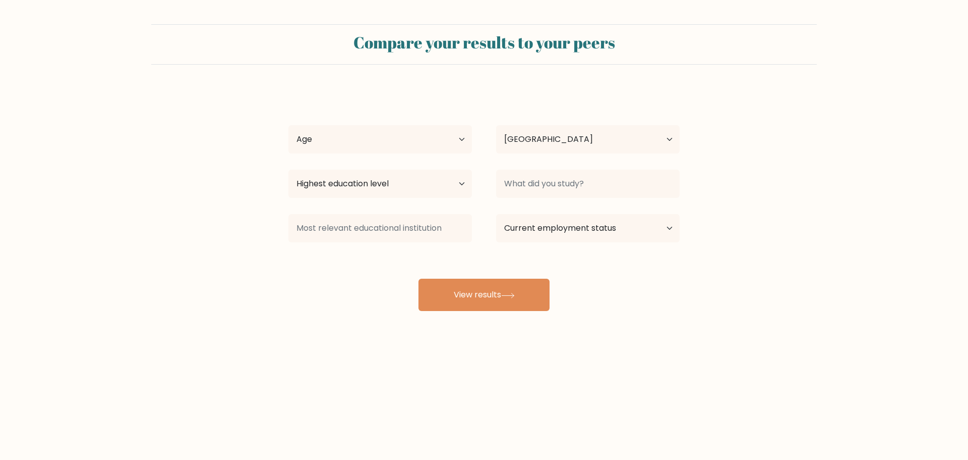
select select "PH"
click at [393, 136] on select "Age Under [DEMOGRAPHIC_DATA] [DEMOGRAPHIC_DATA] [DEMOGRAPHIC_DATA] [DEMOGRAPHIC…" at bounding box center [381, 139] width 184 height 28
select select "25_34"
click at [289, 125] on select "Age Under [DEMOGRAPHIC_DATA] [DEMOGRAPHIC_DATA] [DEMOGRAPHIC_DATA] [DEMOGRAPHIC…" at bounding box center [381, 139] width 184 height 28
click at [403, 182] on select "Highest education level No schooling Primary Lower Secondary Upper Secondary Oc…" at bounding box center [381, 183] width 184 height 28
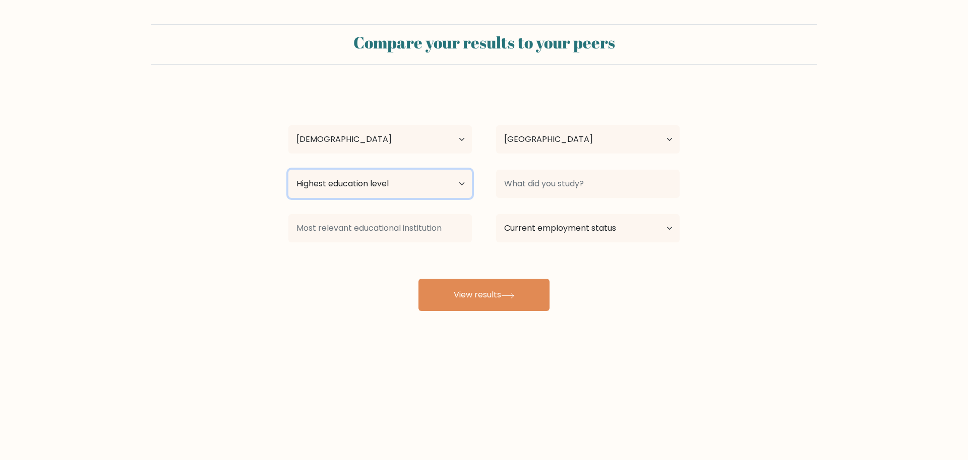
select select "occupation_specific"
click at [289, 169] on select "Highest education level No schooling Primary Lower Secondary Upper Secondary Oc…" at bounding box center [381, 183] width 184 height 28
click at [594, 165] on div at bounding box center [588, 183] width 208 height 36
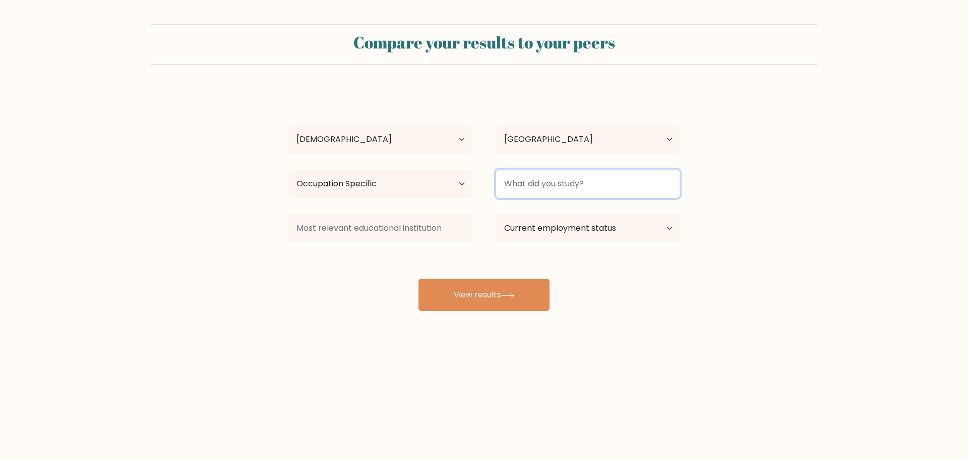
click at [592, 187] on input at bounding box center [588, 183] width 184 height 28
type input "Data"
type input "D"
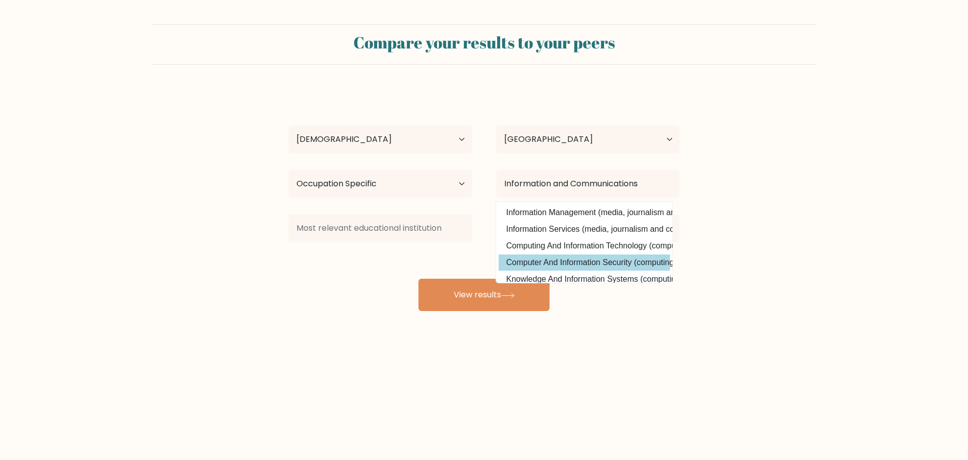
click at [599, 266] on option "Computer And Information Security (computing)" at bounding box center [585, 262] width 172 height 16
type input "Computer And Information Security"
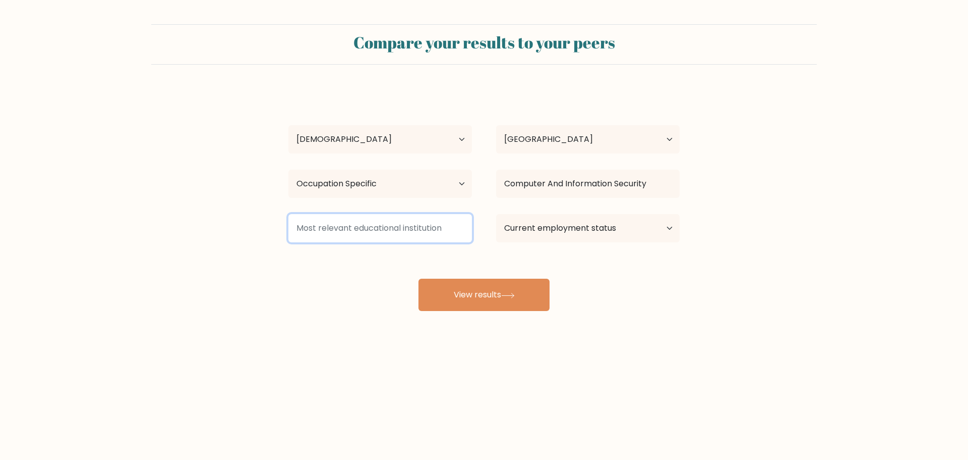
click at [355, 236] on input at bounding box center [381, 228] width 184 height 28
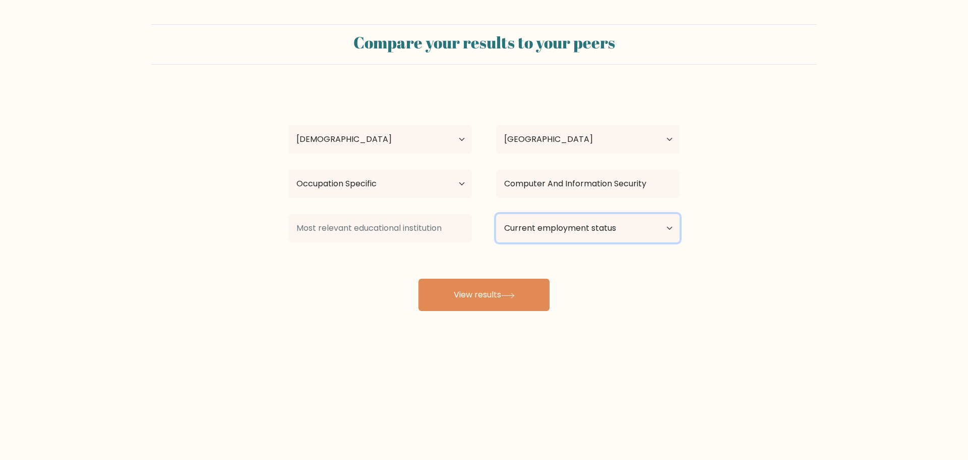
click at [548, 239] on select "Current employment status Employed Student Retired Other / prefer not to answer" at bounding box center [588, 228] width 184 height 28
select select "employed"
click at [496, 214] on select "Current employment status Employed Student Retired Other / prefer not to answer" at bounding box center [588, 228] width 184 height 28
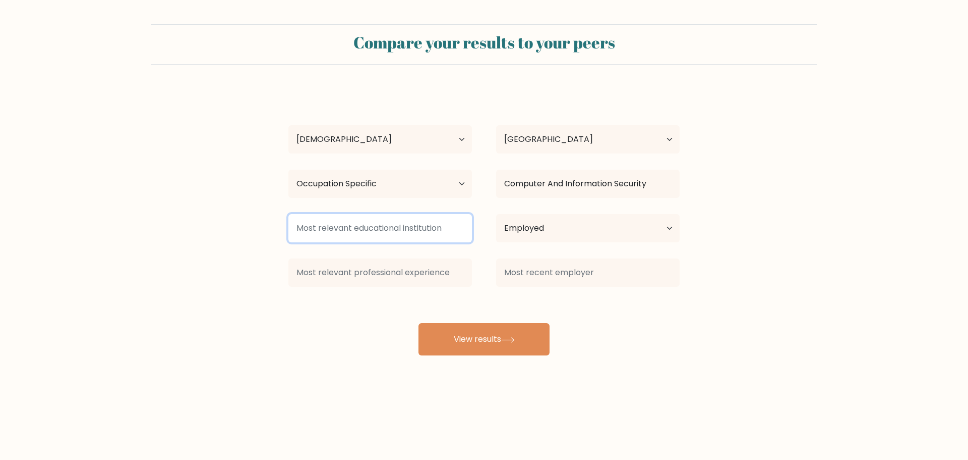
click at [384, 227] on input at bounding box center [381, 228] width 184 height 28
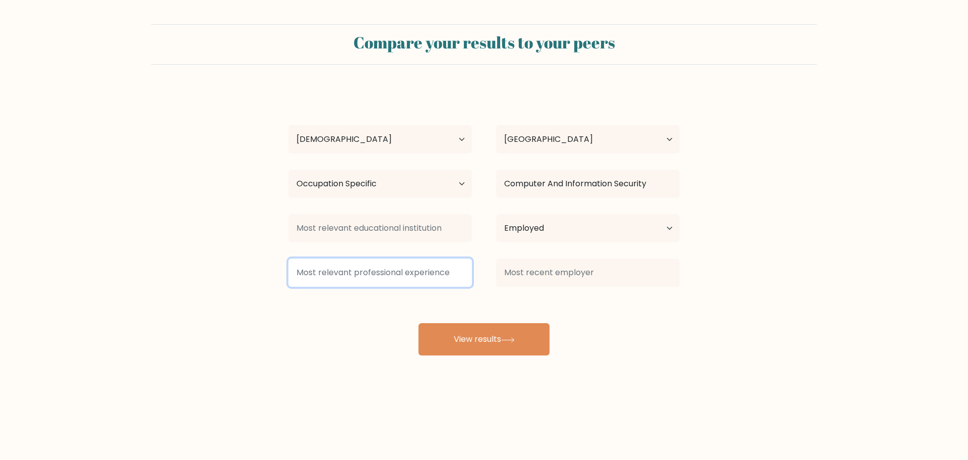
click at [393, 280] on input at bounding box center [381, 272] width 184 height 28
type input "12"
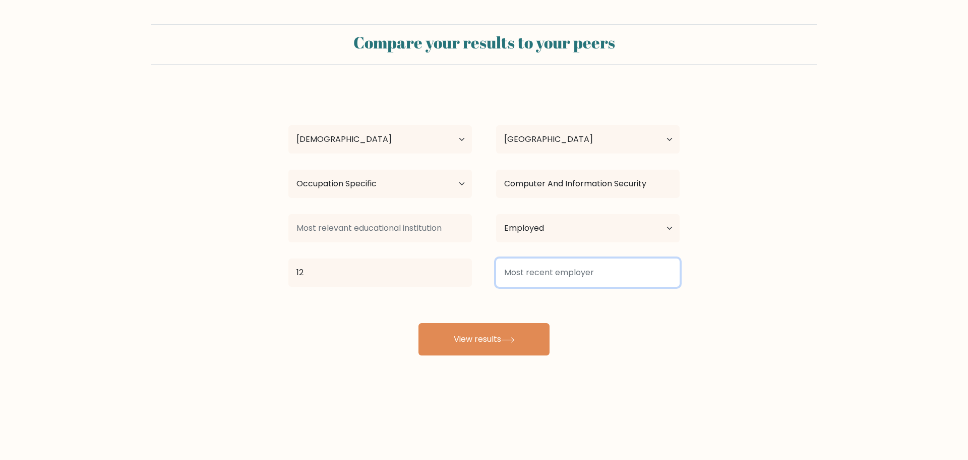
click at [566, 271] on input at bounding box center [588, 272] width 184 height 28
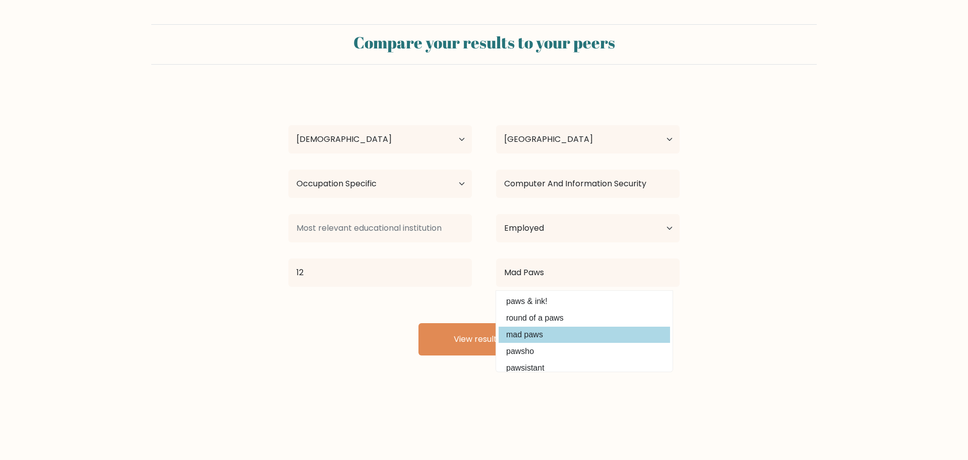
click at [605, 336] on option "mad paws" at bounding box center [585, 334] width 172 height 16
type input "mad paws"
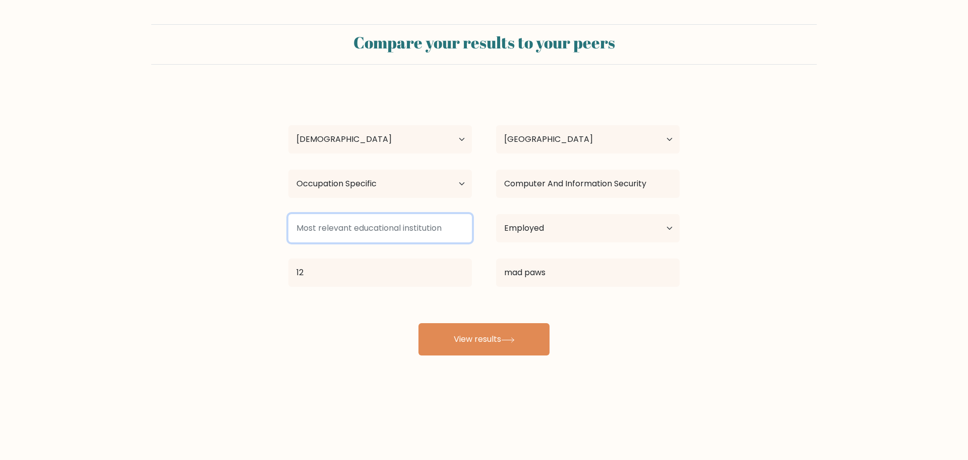
click at [430, 230] on input at bounding box center [381, 228] width 184 height 28
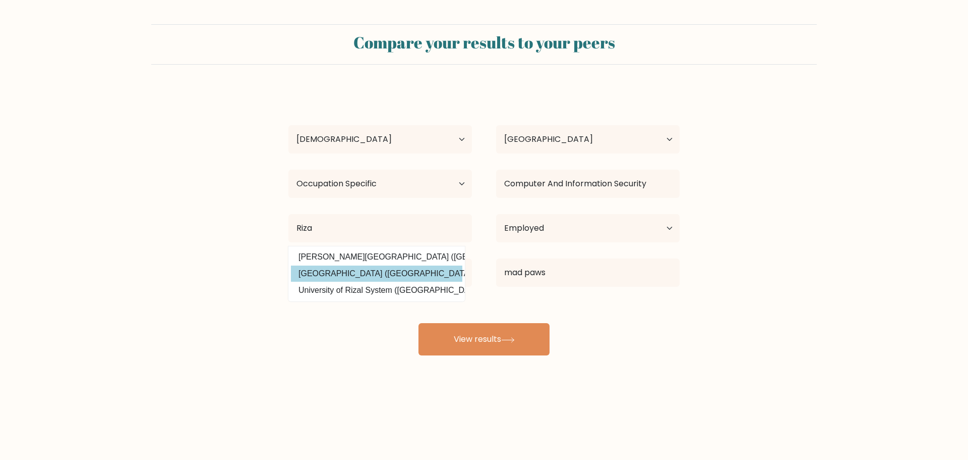
click at [447, 269] on option "Rizal Technological University (Philippines)" at bounding box center [377, 273] width 172 height 16
type input "[GEOGRAPHIC_DATA]"
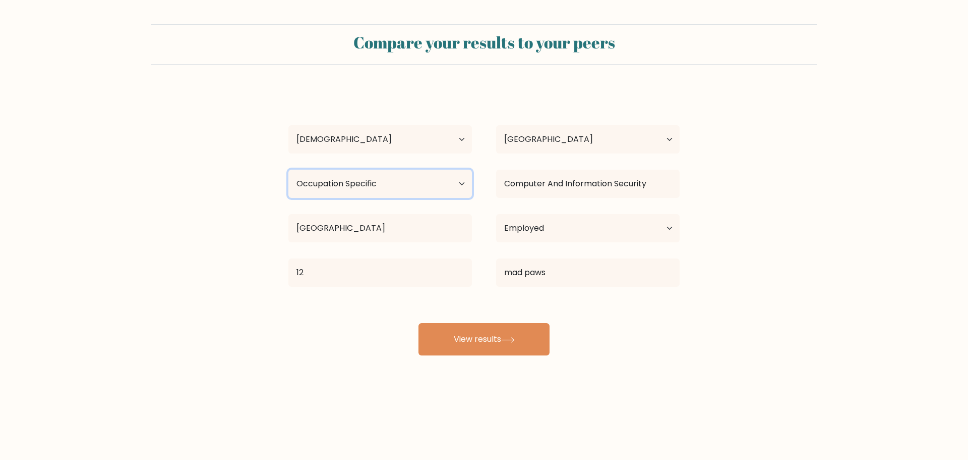
click at [403, 188] on select "Highest education level No schooling Primary Lower Secondary Upper Secondary Oc…" at bounding box center [381, 183] width 184 height 28
click at [289, 169] on select "Highest education level No schooling Primary Lower Secondary Upper Secondary Oc…" at bounding box center [381, 183] width 184 height 28
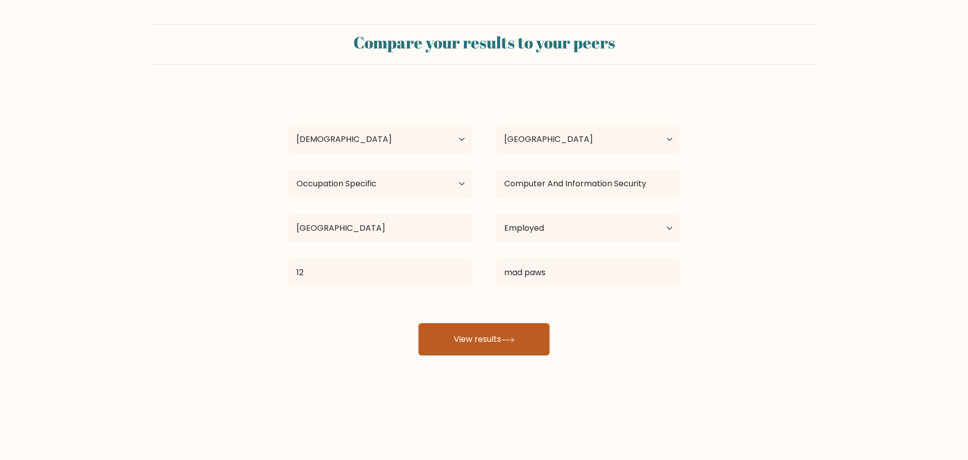
click at [479, 341] on button "View results" at bounding box center [484, 339] width 131 height 32
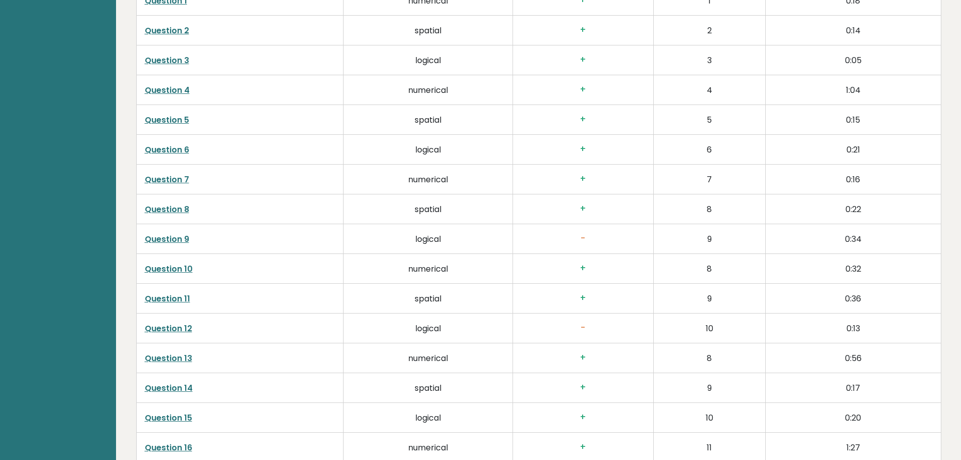
scroll to position [1765, 0]
